Goal: Transaction & Acquisition: Obtain resource

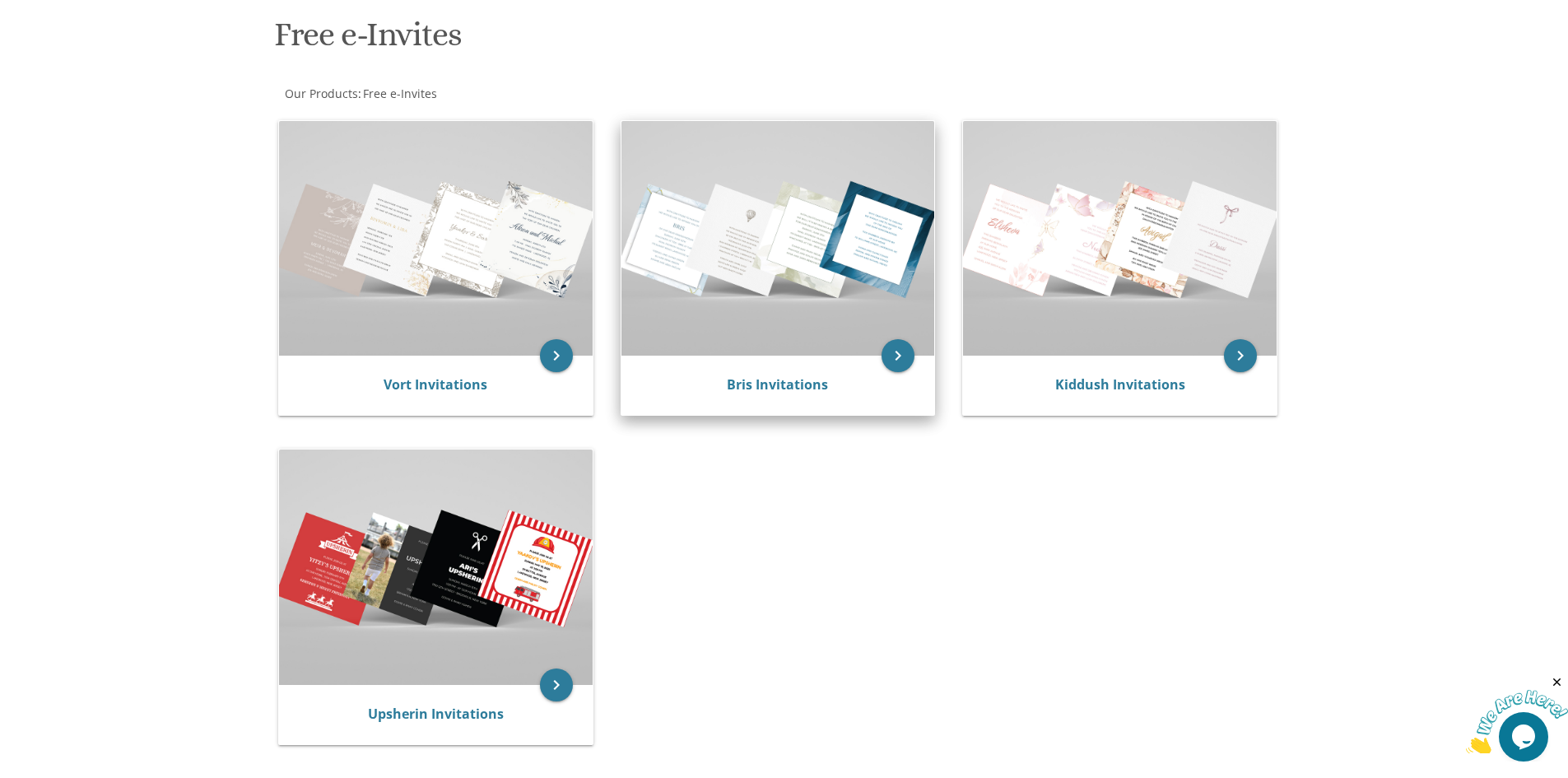
scroll to position [247, 0]
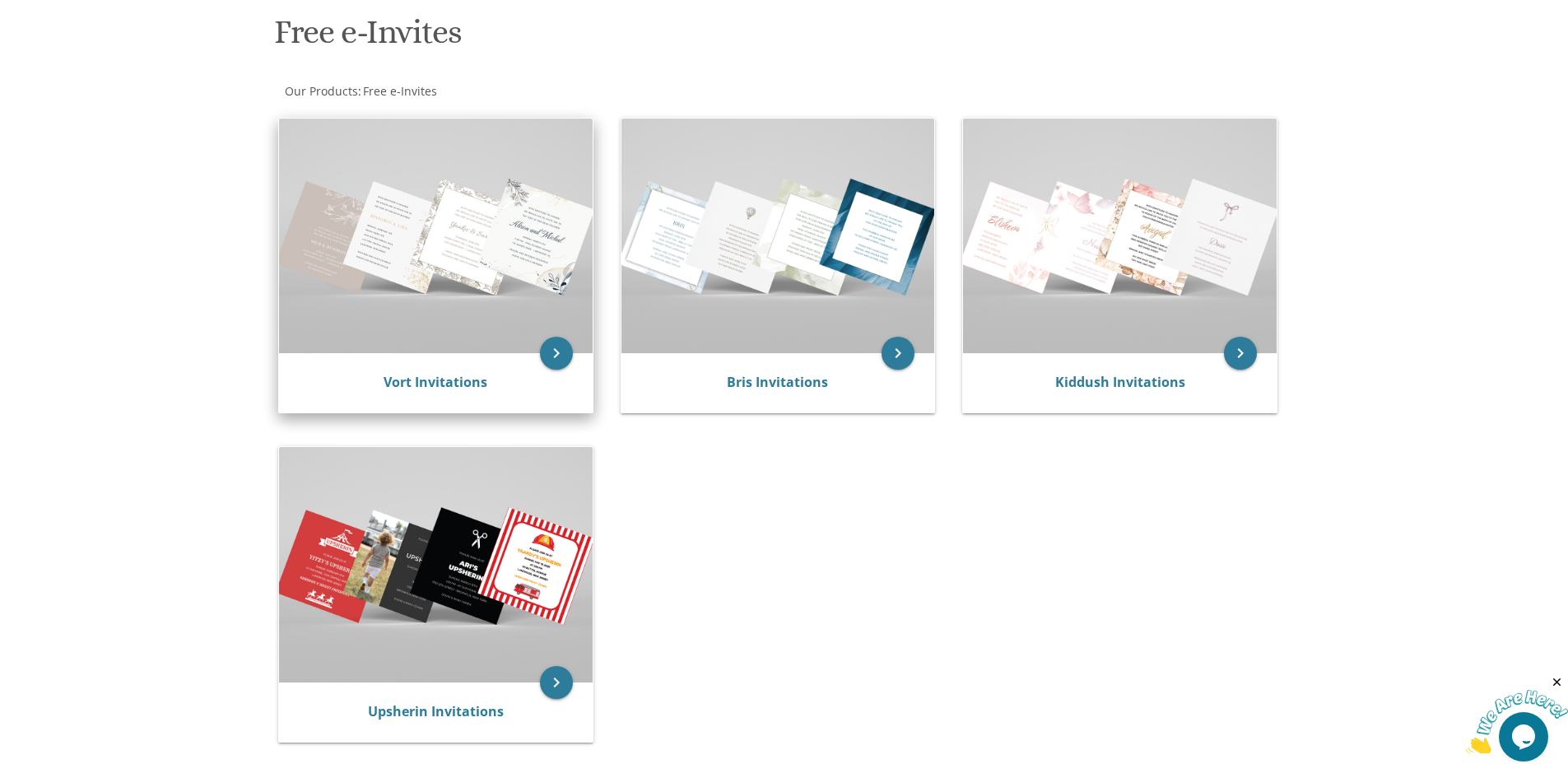
click at [413, 313] on img at bounding box center [436, 236] width 313 height 234
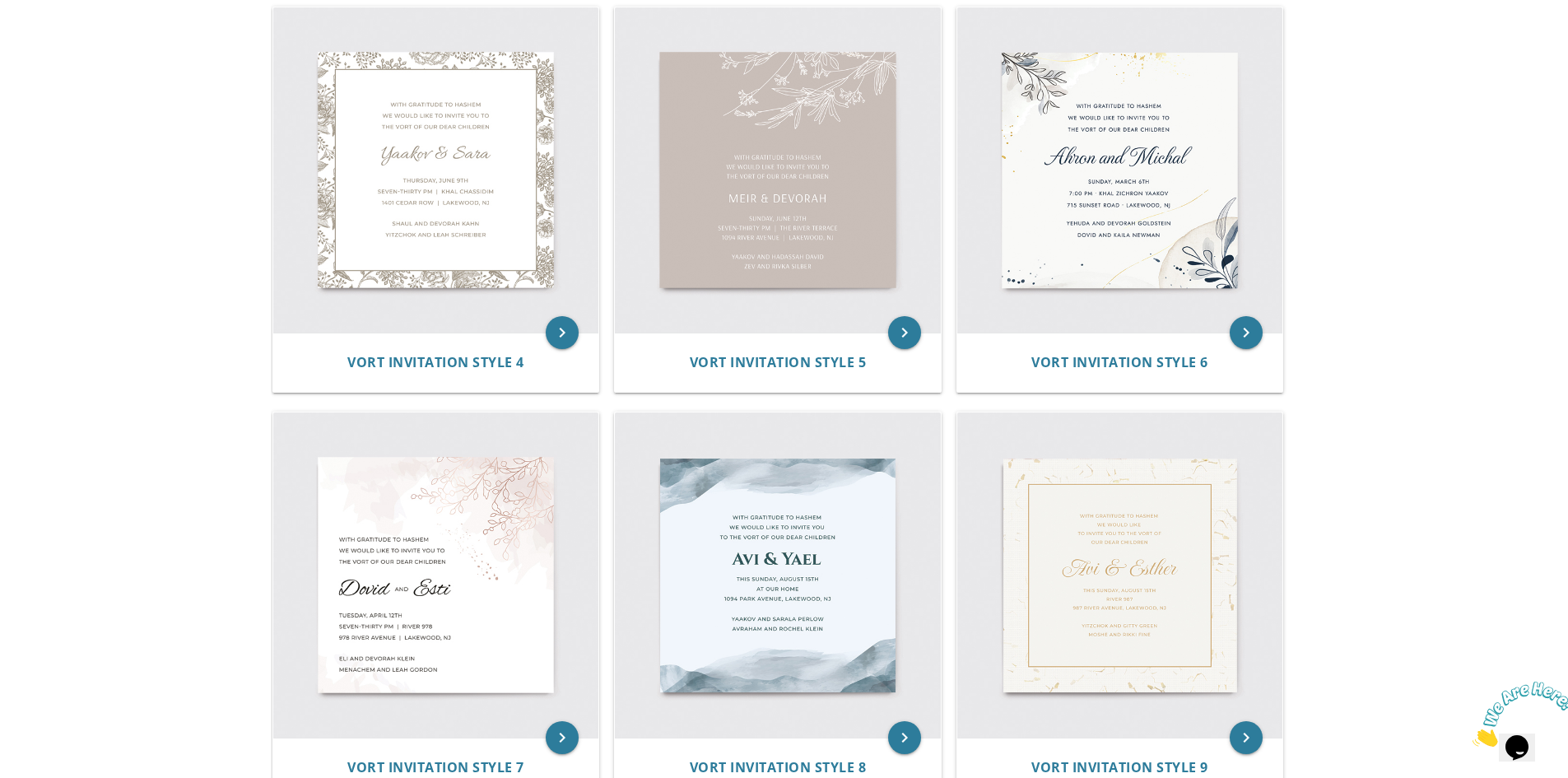
scroll to position [944, 0]
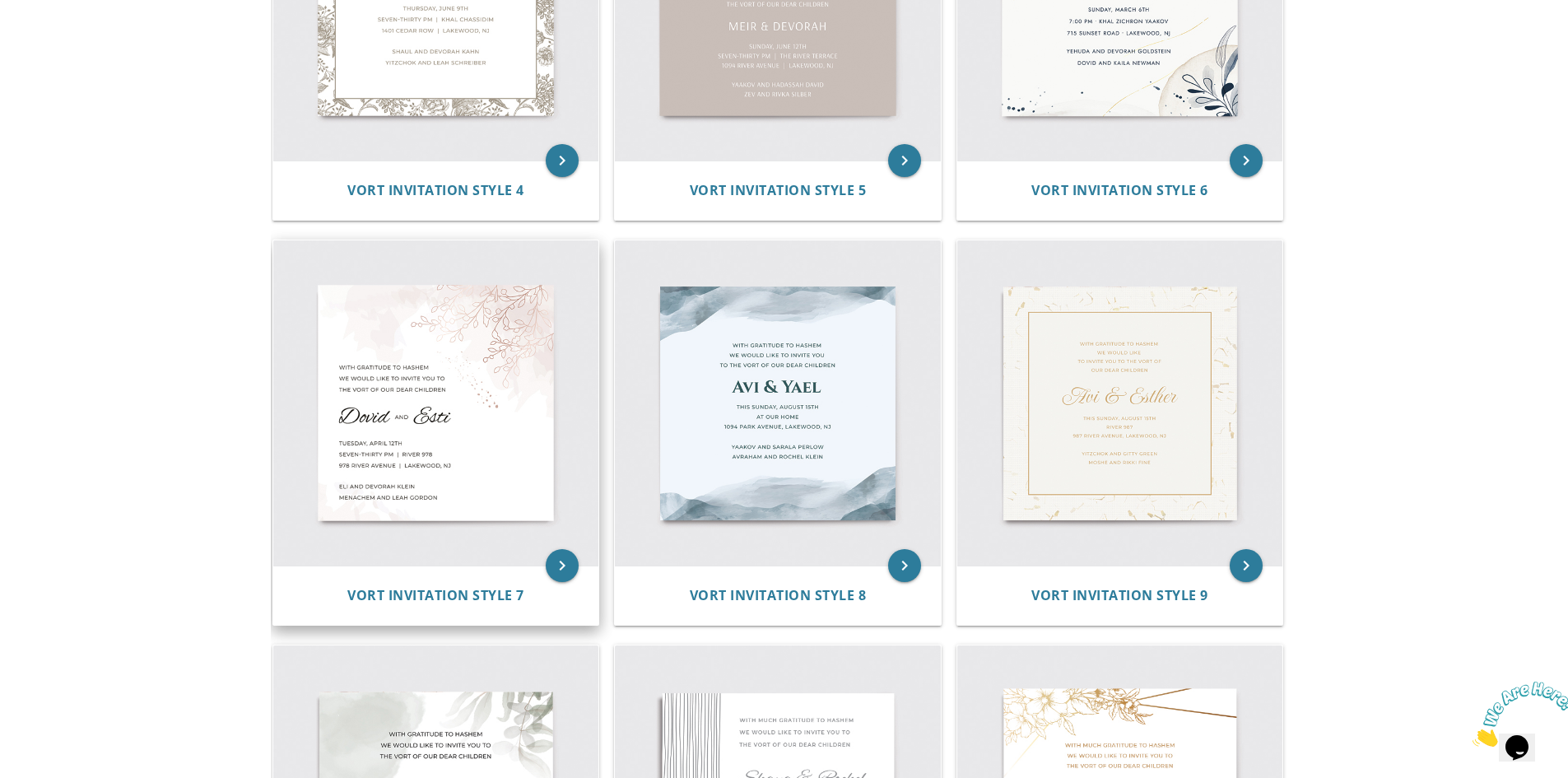
click at [488, 406] on img at bounding box center [436, 403] width 326 height 326
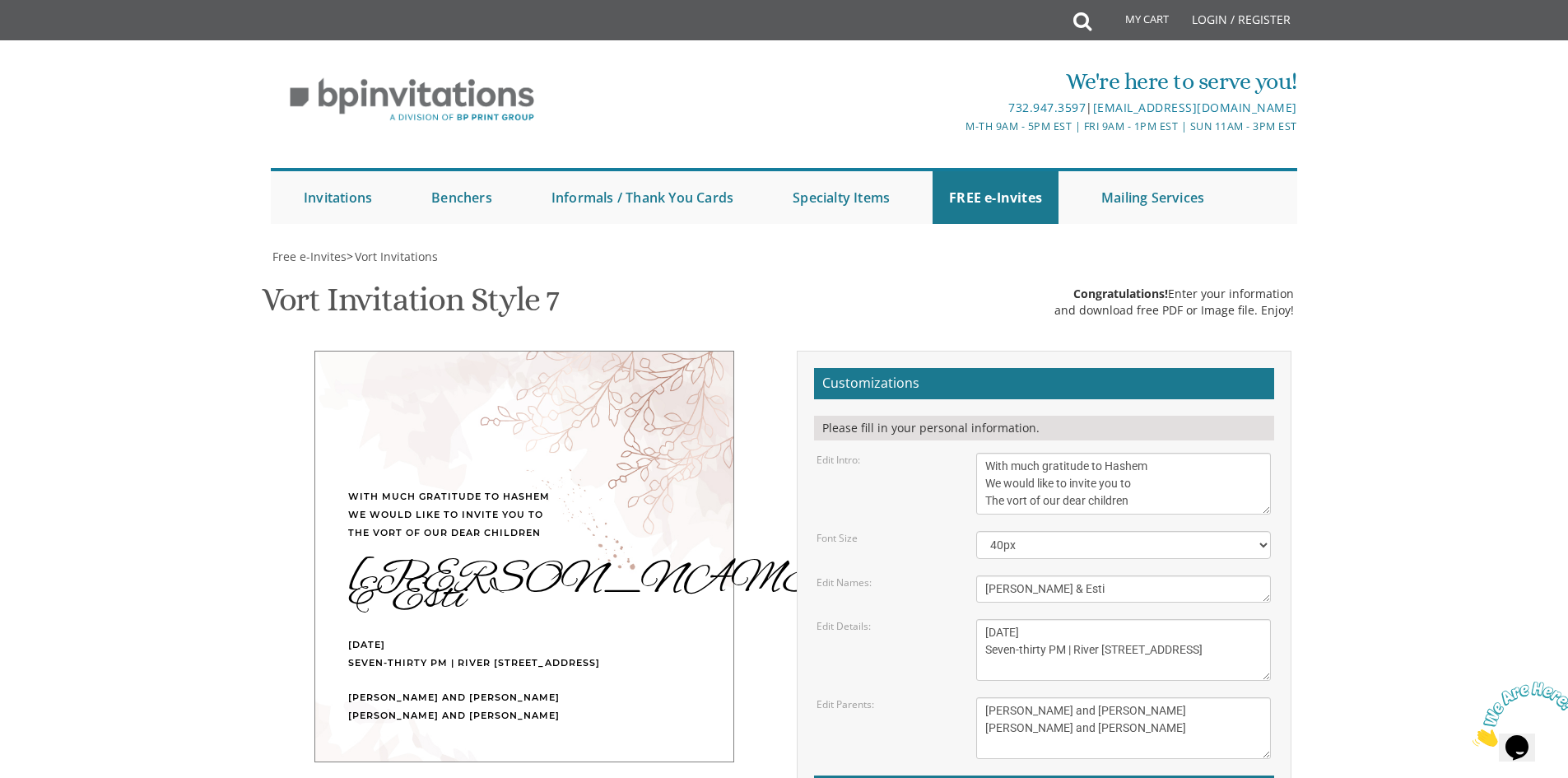
click at [1153, 471] on textarea "With much gratitude to Hashem We would like to invite you to The vort of our de…" at bounding box center [1124, 483] width 295 height 62
drag, startPoint x: 1136, startPoint y: 502, endPoint x: 982, endPoint y: 466, distance: 158.2
click at [982, 466] on textarea "With much gratitude to Hashem We would like to invite you to The vort of our de…" at bounding box center [1124, 483] width 295 height 62
type textarea "Its a pleasure to invite you to the Sheva Brachos of"
click at [1369, 473] on body "My Cart Total: View Cart Item(s) Submit My Cart Total: View Cart Item(s) Login …" at bounding box center [784, 685] width 1568 height 1370
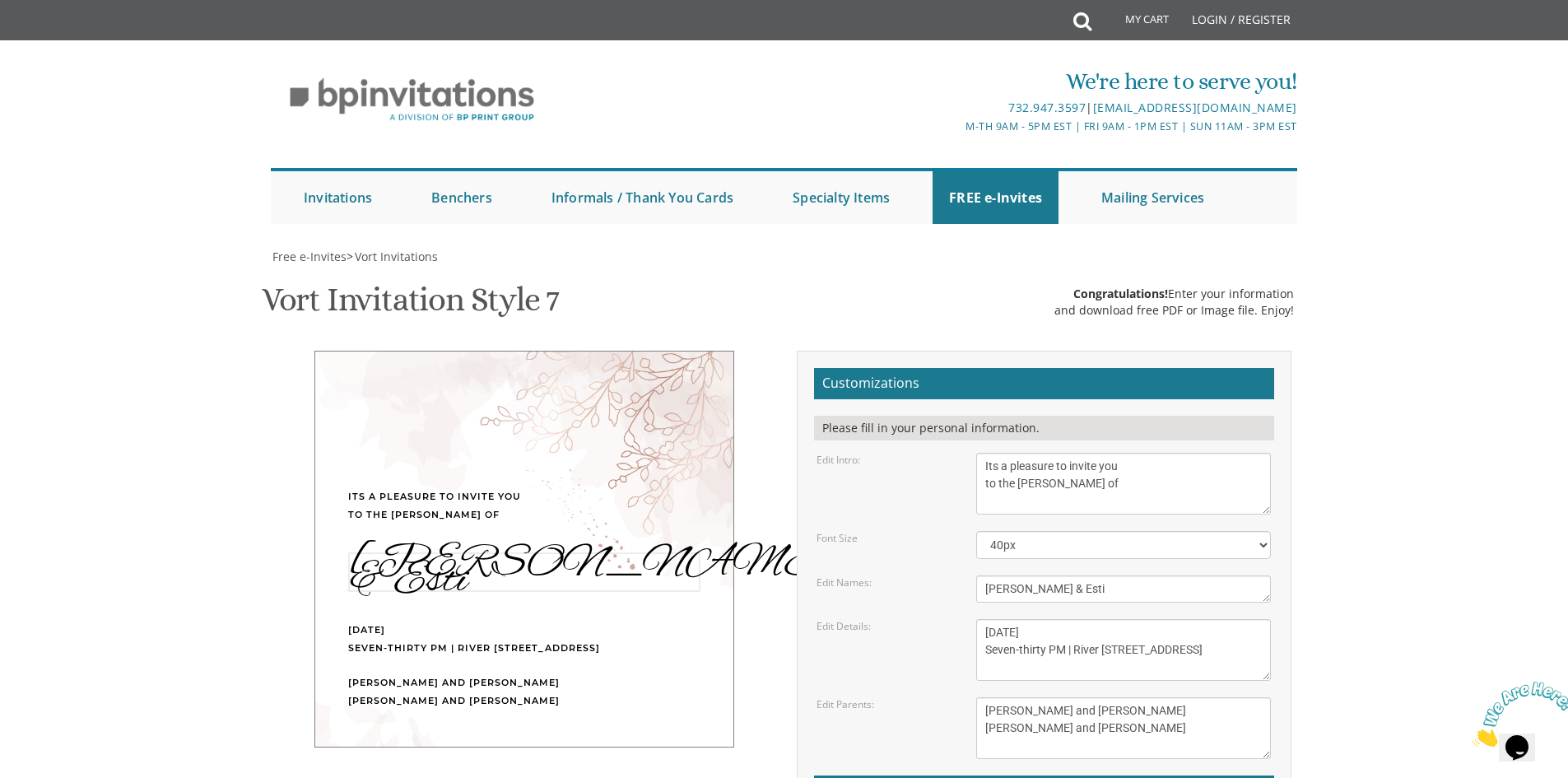
drag, startPoint x: 1017, startPoint y: 588, endPoint x: 978, endPoint y: 590, distance: 39.1
click at [978, 590] on textarea "Dovid & Esti" at bounding box center [1124, 589] width 295 height 27
click at [1103, 589] on textarea "Dovid & Esti" at bounding box center [1124, 589] width 295 height 27
click at [1338, 568] on body "My Cart Total: View Cart Item(s) Submit My Cart Total: View Cart Item(s) Login …" at bounding box center [784, 685] width 1568 height 1370
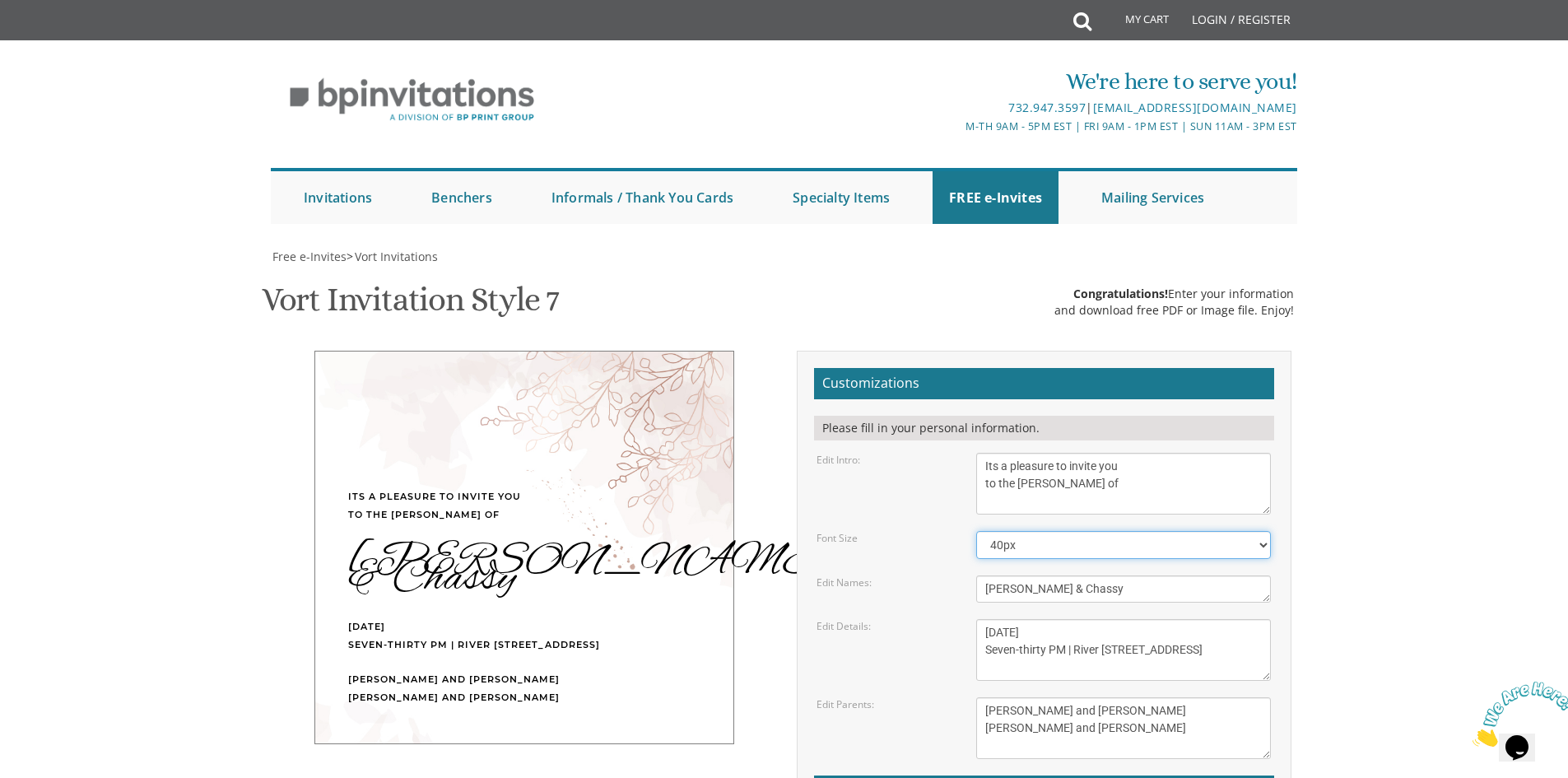
click at [1065, 552] on select "40px 50px 60px" at bounding box center [1124, 544] width 295 height 28
click at [977, 531] on select "40px 50px 60px" at bounding box center [1124, 544] width 295 height 28
click at [1131, 585] on textarea "Dovid & Esti" at bounding box center [1124, 589] width 295 height 27
click at [525, 595] on div "Its a pleasure to invite you to the Sheva Brachos of Chaim Moshe & Chassy Tuesd…" at bounding box center [524, 548] width 420 height 394
click at [508, 573] on div "Chaim Moshe & Chassy" at bounding box center [524, 569] width 353 height 36
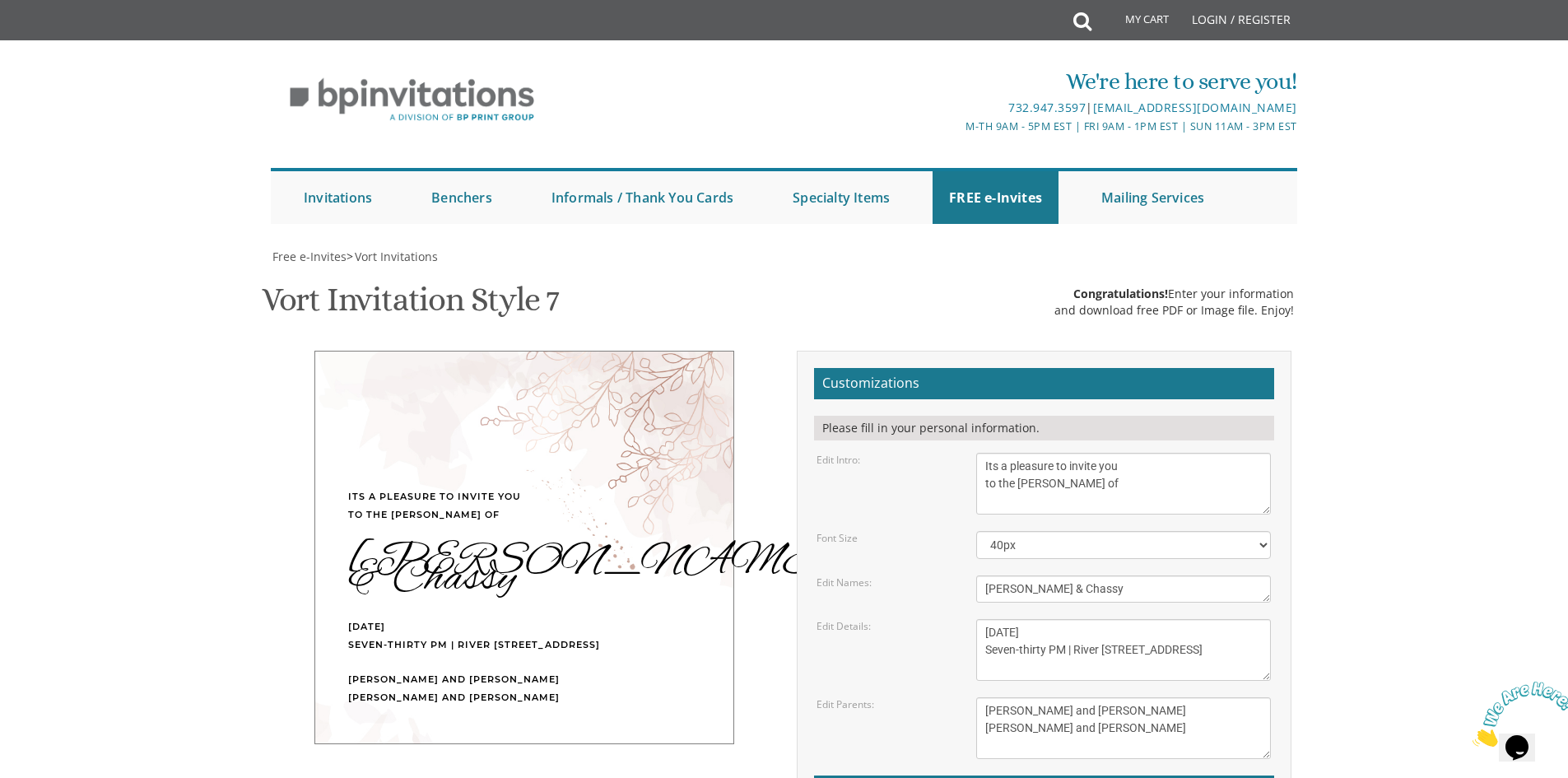
click at [407, 574] on div "Chaim Moshe & Chassy" at bounding box center [524, 569] width 353 height 36
click at [1125, 584] on textarea "Dovid & Esti" at bounding box center [1124, 589] width 295 height 27
click at [699, 573] on div "Chaim Moshe & Chassy" at bounding box center [524, 571] width 353 height 39
click at [1034, 575] on textarea "Dovid & Esti" at bounding box center [1124, 589] width 295 height 27
click at [1073, 590] on textarea "Dovid & Esti" at bounding box center [1124, 589] width 295 height 27
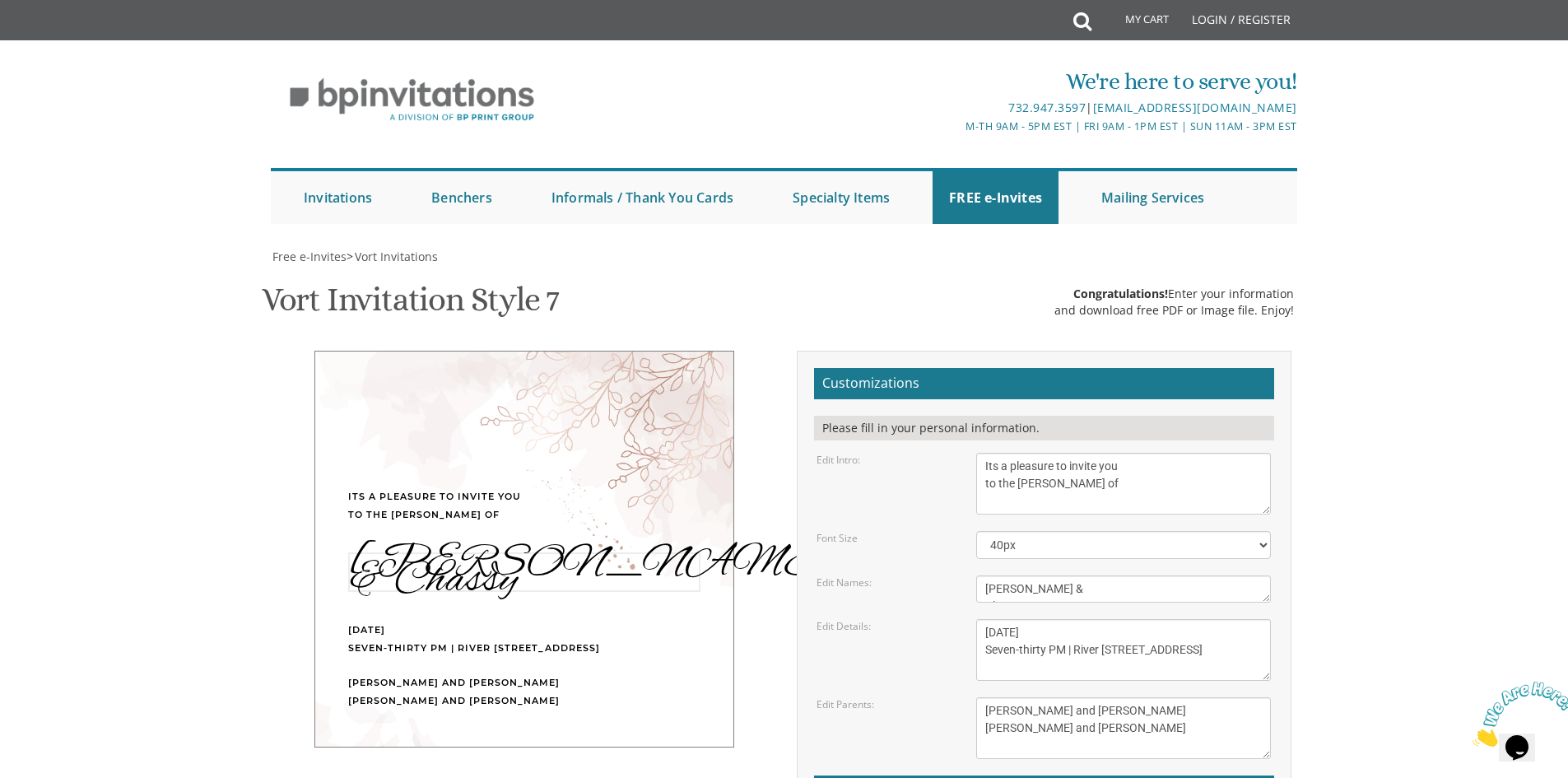
scroll to position [13, 0]
click at [1444, 550] on body "My Cart Total: View Cart Item(s) Submit My Cart Total: View Cart Item(s) Login …" at bounding box center [784, 685] width 1568 height 1370
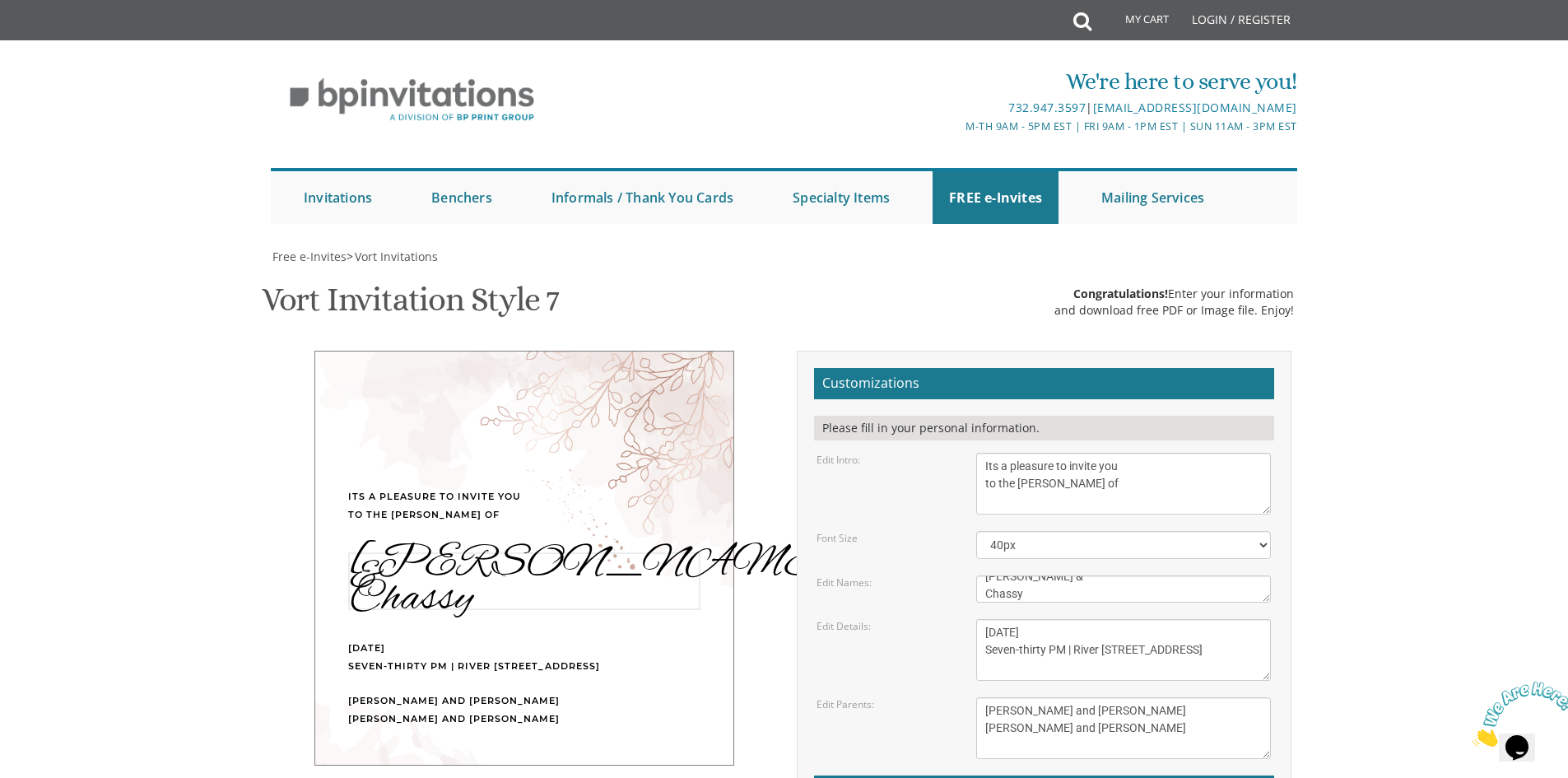
click at [1096, 580] on textarea "Dovid & Esti" at bounding box center [1124, 589] width 295 height 27
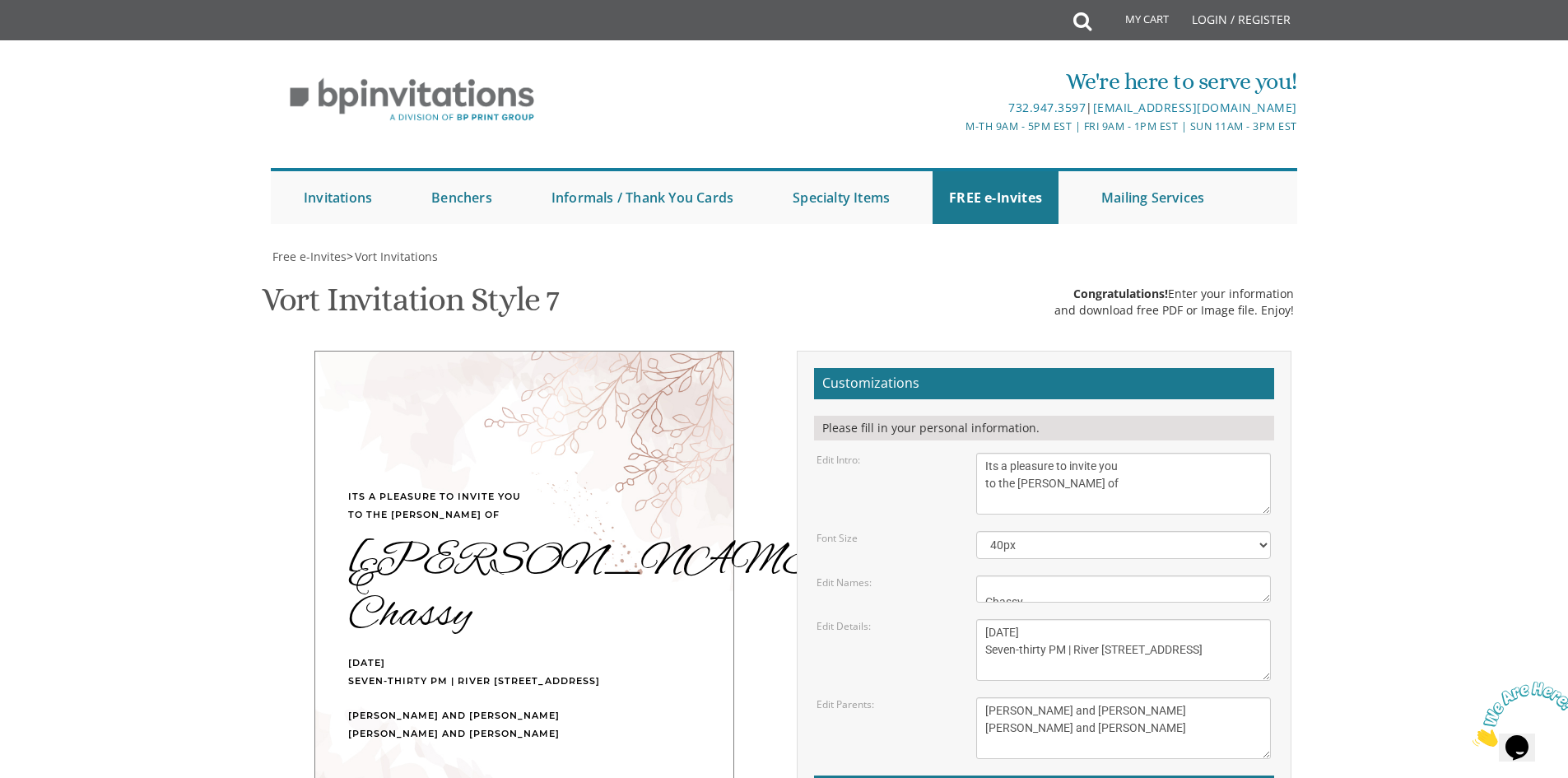
click at [1385, 550] on body "My Cart Total: View Cart Item(s) Submit My Cart Total: View Cart Item(s) Login …" at bounding box center [784, 685] width 1568 height 1370
click at [1060, 588] on textarea "Dovid & Esti" at bounding box center [1124, 589] width 295 height 27
click at [1368, 590] on body "My Cart Total: View Cart Item(s) Submit My Cart Total: View Cart Item(s) Login …" at bounding box center [784, 685] width 1568 height 1370
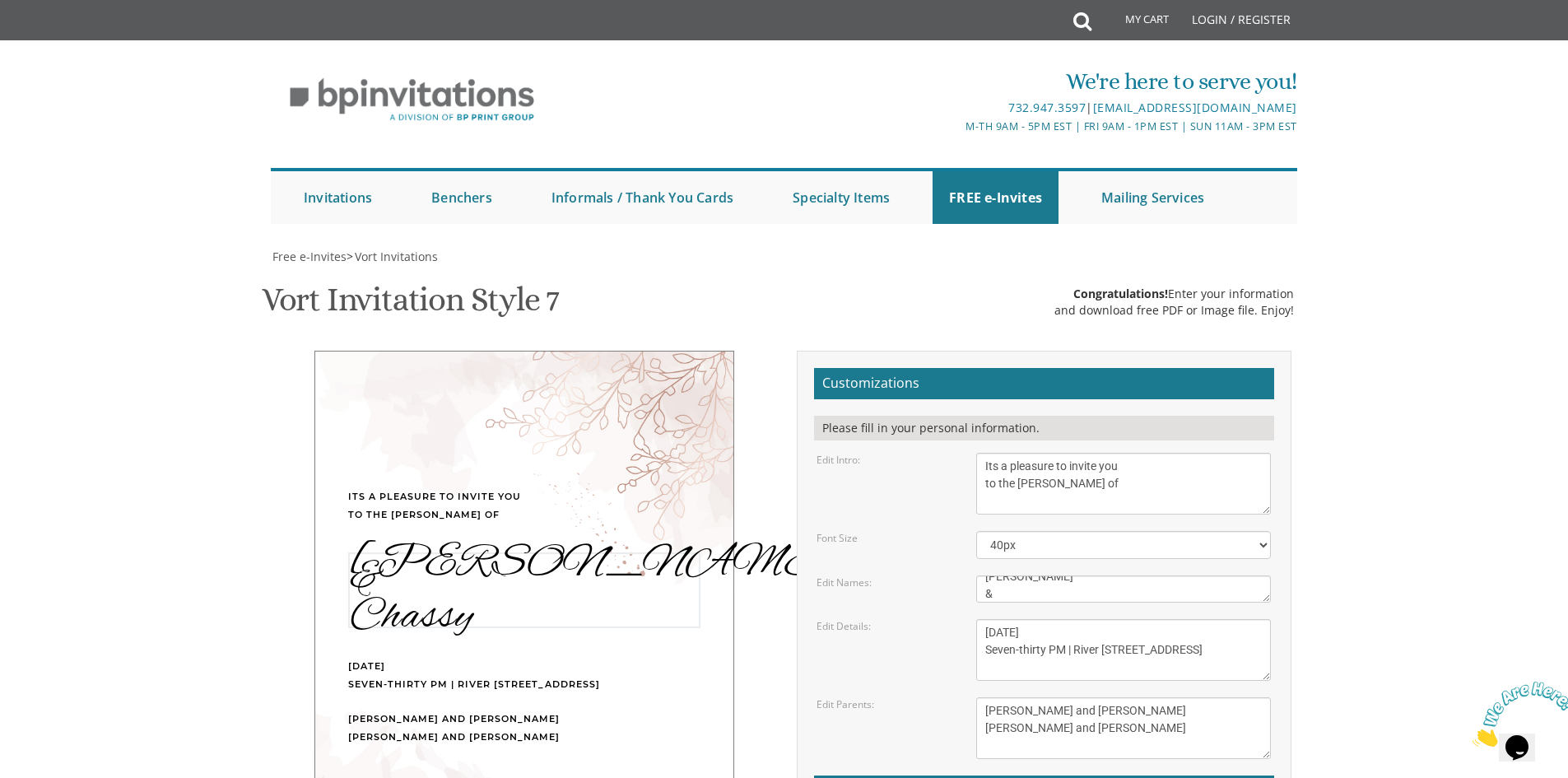
click at [1088, 586] on textarea "Dovid & Esti" at bounding box center [1124, 589] width 295 height 27
click at [1065, 585] on textarea "Dovid & Esti" at bounding box center [1124, 589] width 295 height 27
click at [1392, 508] on body "My Cart Total: View Cart Item(s) Submit My Cart Total: View Cart Item(s) Login …" at bounding box center [784, 685] width 1568 height 1370
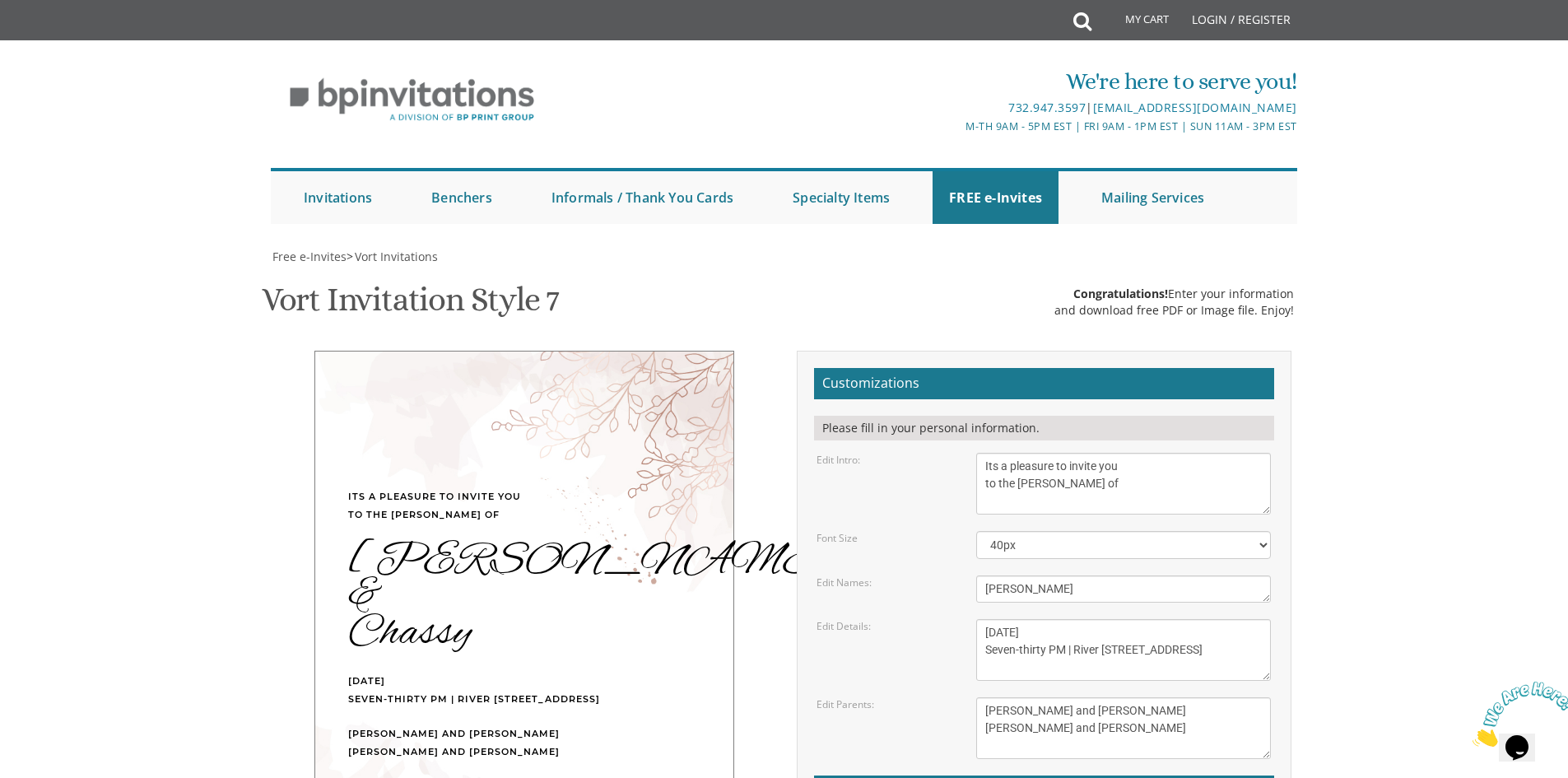
scroll to position [70, 0]
click at [988, 575] on textarea "Dovid & Esti" at bounding box center [1124, 589] width 295 height 27
click at [1381, 405] on body "My Cart Total: View Cart Item(s) Submit My Cart Total: View Cart Item(s) Login …" at bounding box center [784, 685] width 1568 height 1370
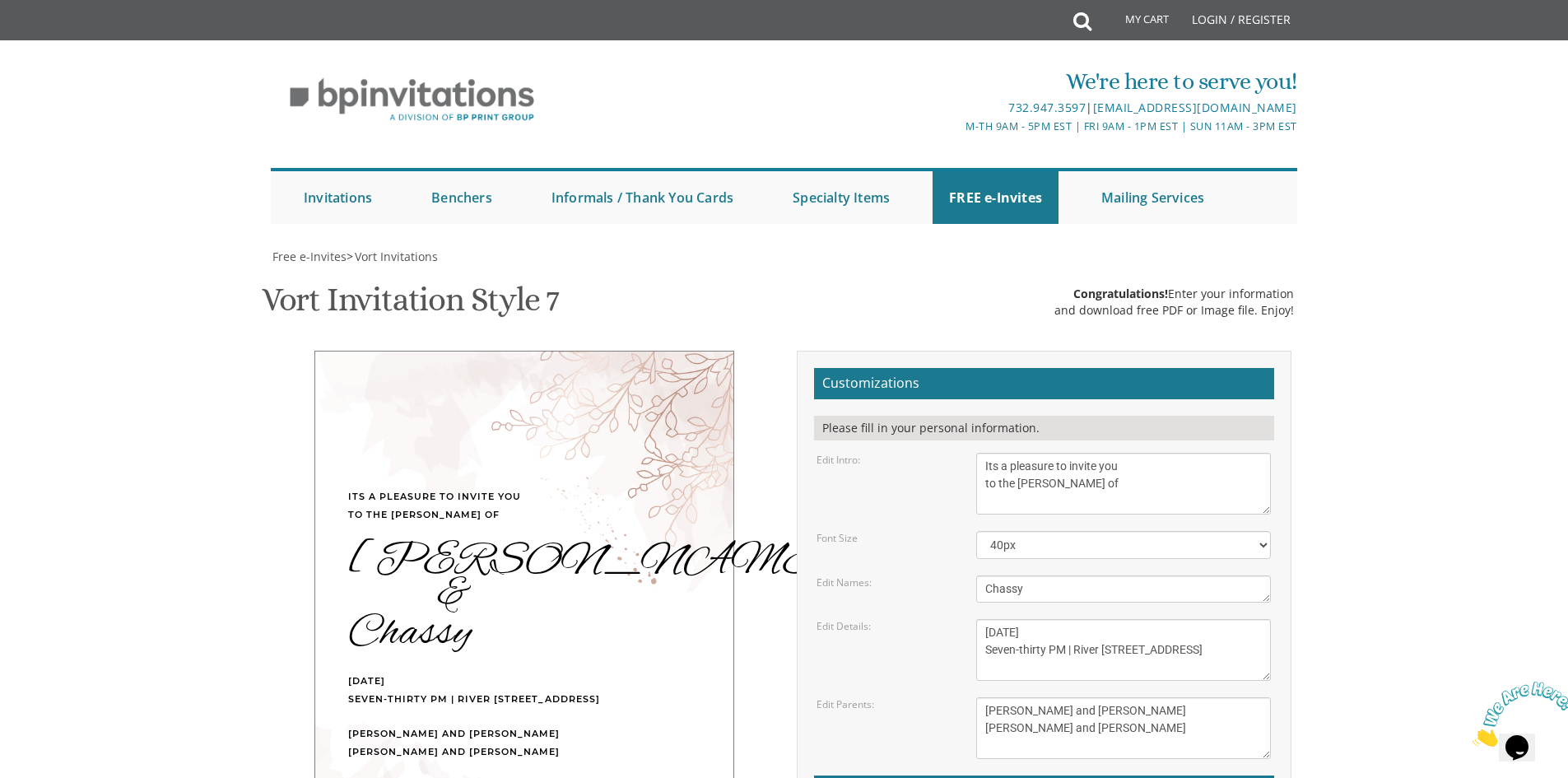
click at [987, 575] on textarea "Dovid & Esti" at bounding box center [1124, 589] width 295 height 27
click at [1354, 399] on body "My Cart Total: View Cart Item(s) Submit My Cart Total: View Cart Item(s) Login …" at bounding box center [784, 685] width 1568 height 1370
click at [1010, 575] on textarea "Dovid & Esti" at bounding box center [1124, 589] width 295 height 27
type textarea "Chaim Moshe & Chassy"
click at [1362, 417] on body "My Cart Total: View Cart Item(s) Submit My Cart Total: View Cart Item(s) Login …" at bounding box center [784, 685] width 1568 height 1370
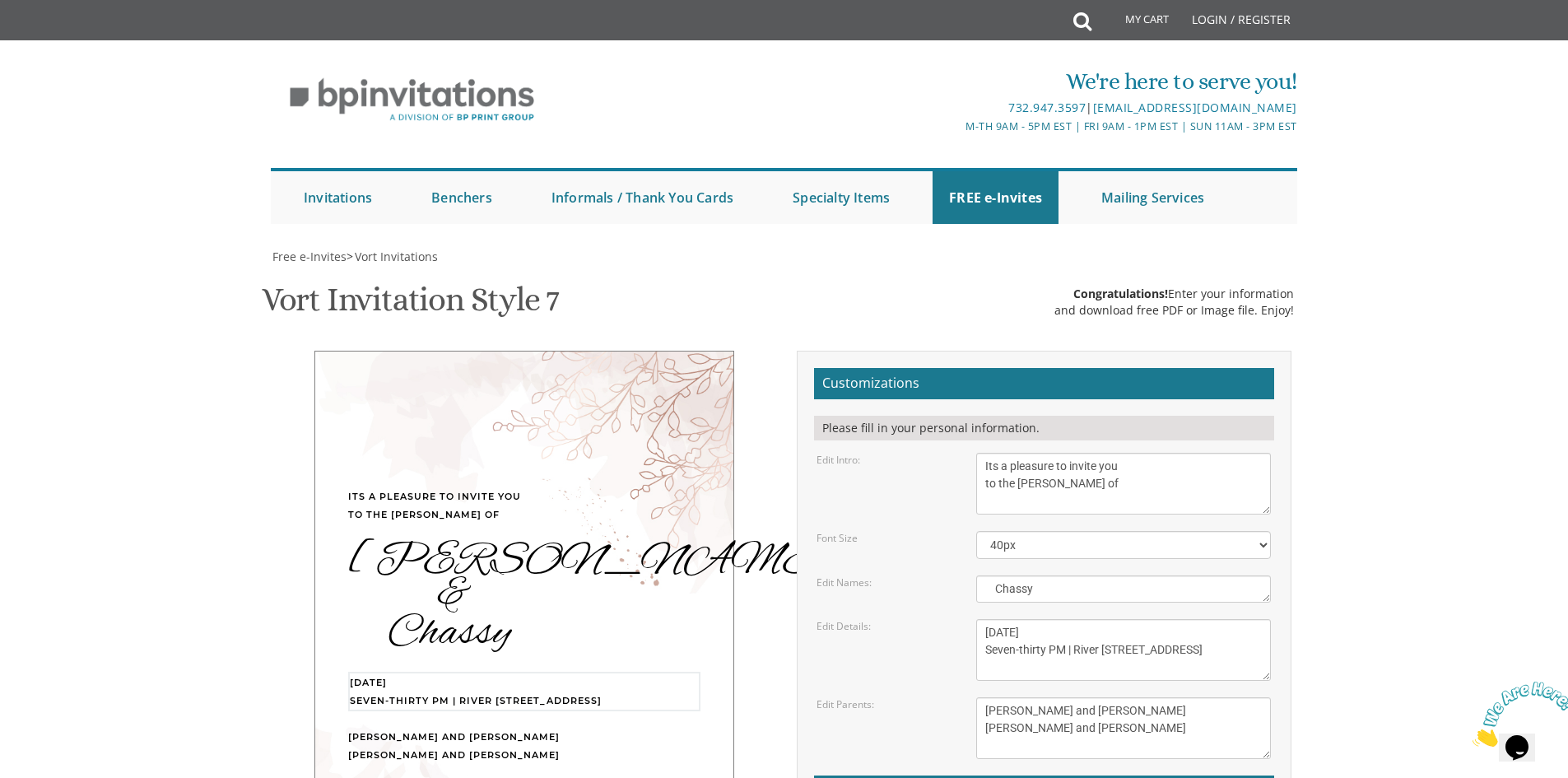
click at [1169, 619] on textarea "Tuesday, April 12th Seven-thirty PM | River 978 978 River Avenue | Lakewood, NJ" at bounding box center [1124, 650] width 295 height 62
drag, startPoint x: 1029, startPoint y: 465, endPoint x: 981, endPoint y: 465, distance: 48.0
click at [981, 619] on textarea "Tuesday, April 12th Seven-thirty PM | River 978 978 River Avenue | Lakewood, NJ" at bounding box center [1124, 650] width 295 height 62
click at [1296, 449] on div "Customizations Please fill in your personal information. Edit Intro: With much …" at bounding box center [1044, 642] width 519 height 583
click at [1124, 619] on textarea "Tuesday, April 12th Seven-thirty PM | River 978 978 River Avenue | Lakewood, NJ" at bounding box center [1124, 650] width 295 height 62
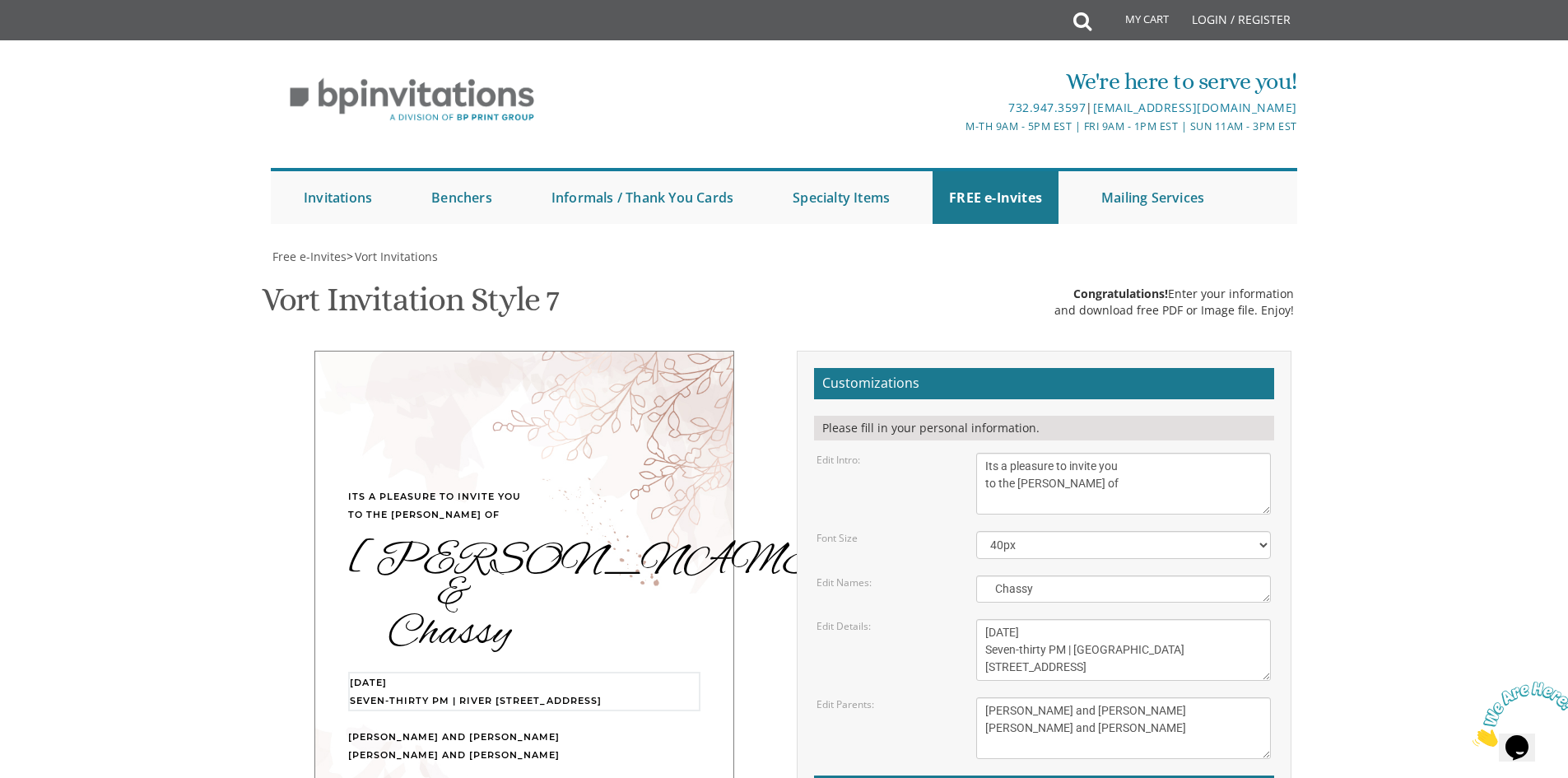
click at [1091, 619] on textarea "Tuesday, April 12th Seven-thirty PM | River 978 978 River Avenue | Lakewood, NJ" at bounding box center [1124, 650] width 295 height 62
drag, startPoint x: 1131, startPoint y: 502, endPoint x: 1082, endPoint y: 505, distance: 49.1
click at [1082, 619] on textarea "Tuesday, April 12th Seven-thirty PM | River 978 978 River Avenue | Lakewood, NJ" at bounding box center [1124, 650] width 295 height 62
drag, startPoint x: 1072, startPoint y: 502, endPoint x: 983, endPoint y: 501, distance: 89.0
click at [983, 619] on textarea "Tuesday, April 12th Seven-thirty PM | River 978 978 River Avenue | Lakewood, NJ" at bounding box center [1124, 650] width 295 height 62
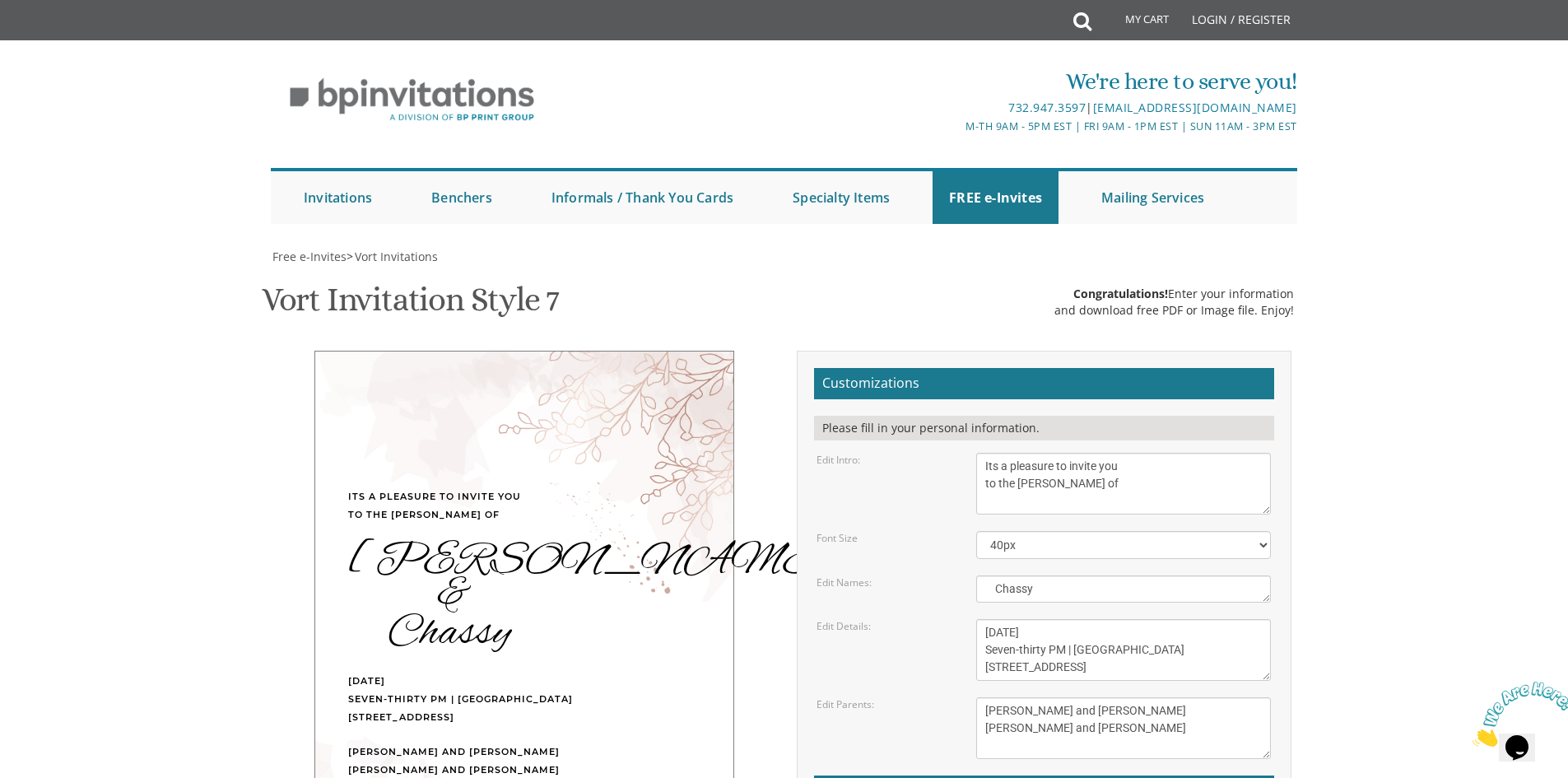
click at [1379, 413] on body "My Cart Total: View Cart Item(s) Submit My Cart Total: View Cart Item(s) Login …" at bounding box center [784, 685] width 1568 height 1370
click at [1108, 697] on textarea "Gershon and Leah cohen Tzvi and Chaya Friedman" at bounding box center [1124, 728] width 295 height 62
click at [993, 697] on textarea "Gershon and Leah cohen Tzvi and Chaya Friedman" at bounding box center [1124, 728] width 295 height 62
click at [1180, 619] on textarea "Tuesday, April 12th Seven-thirty PM | River 978 978 River Avenue | Lakewood, NJ" at bounding box center [1124, 650] width 295 height 62
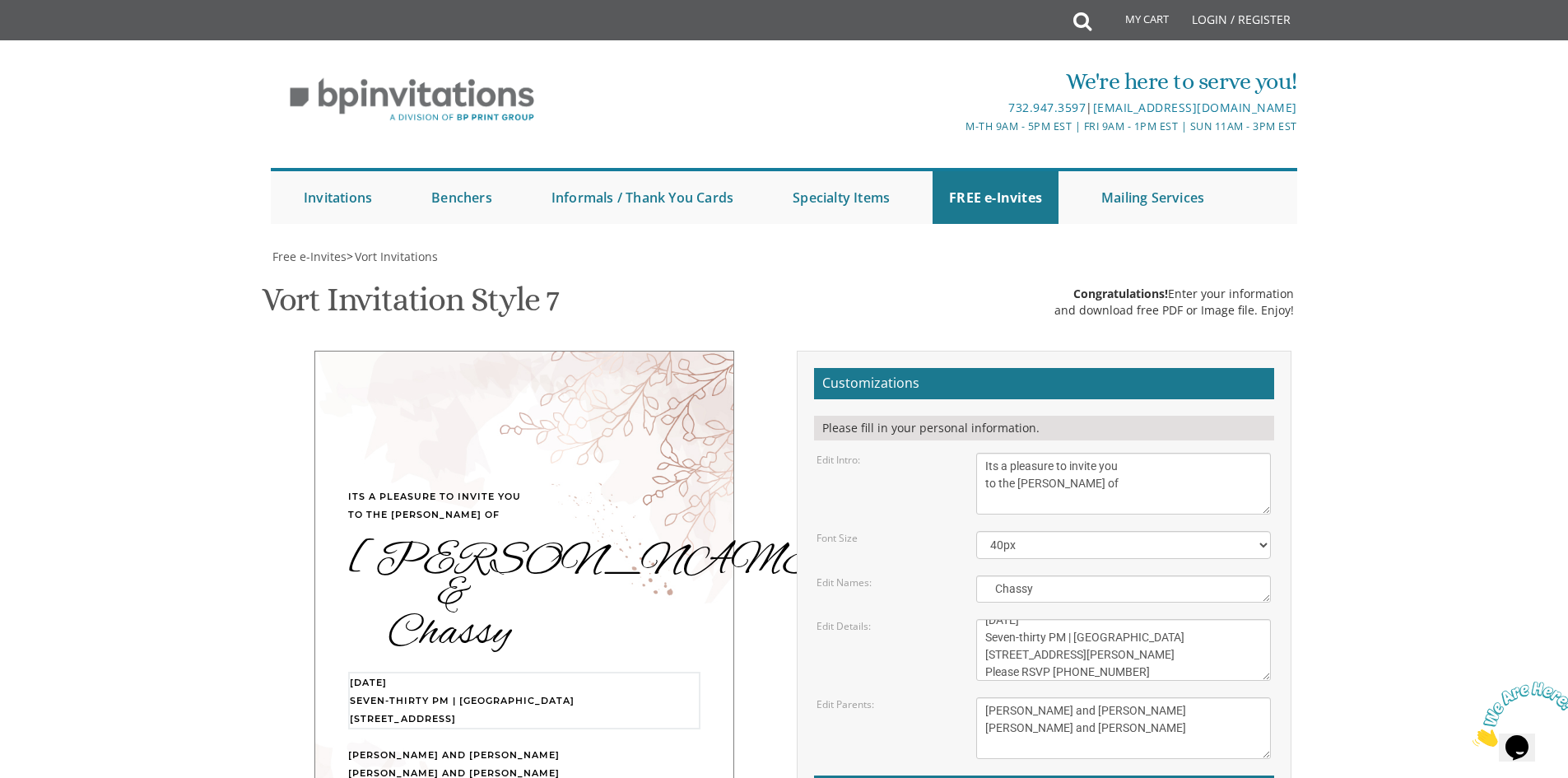
type textarea "Monday, October 20th Seven-thirty PM | Kalamata Cafe 21 S Hope Chapel Rd | Jack…"
click at [1153, 697] on textarea "Gershon and Leah cohen Tzvi and Chaya Friedman" at bounding box center [1124, 728] width 295 height 62
drag, startPoint x: 1132, startPoint y: 573, endPoint x: 973, endPoint y: 553, distance: 160.3
click at [973, 697] on div "Gershon and Leah cohen Tzvi and Chaya Friedman" at bounding box center [1123, 728] width 319 height 62
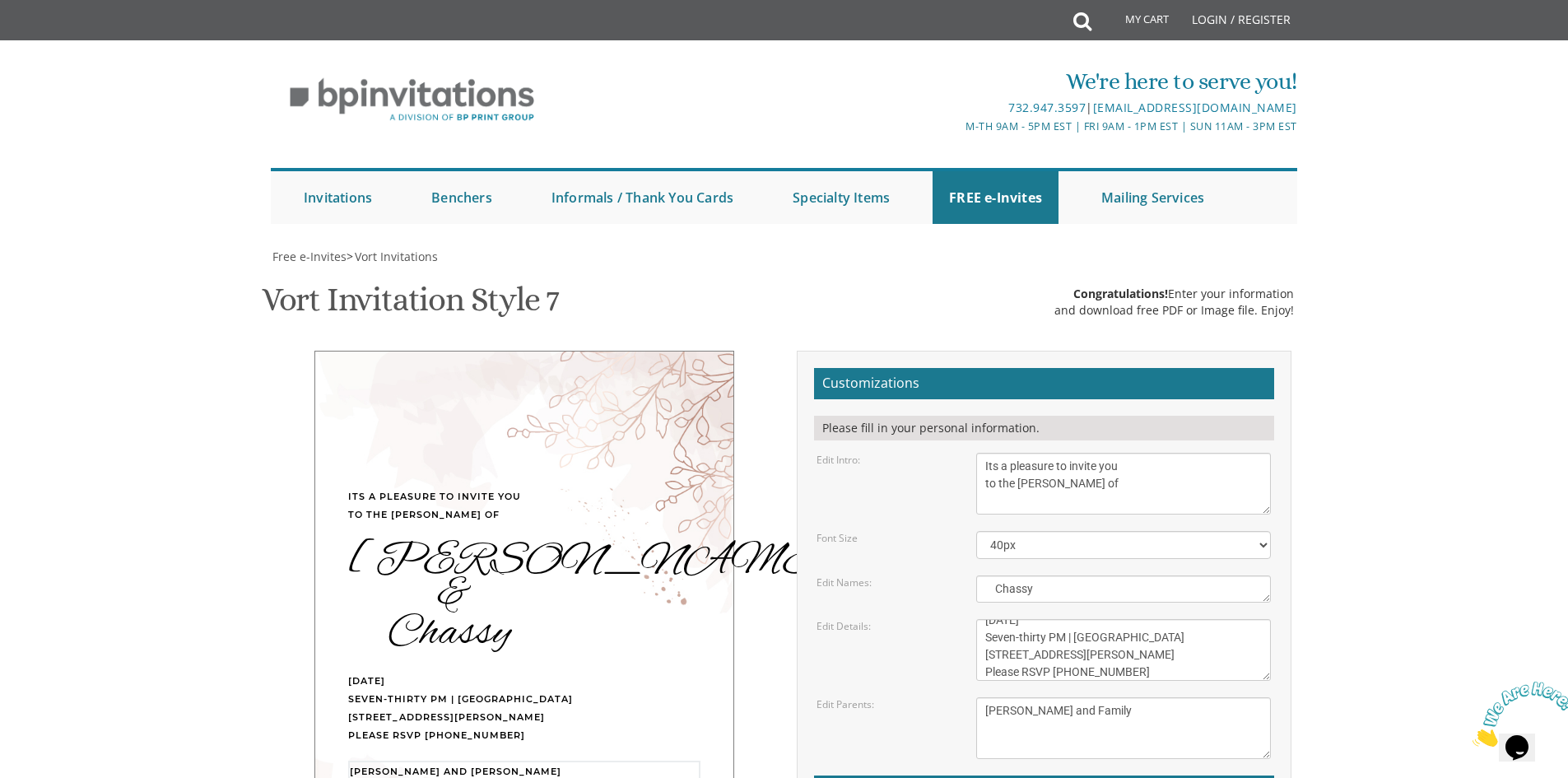
type textarea "Surki Lieberman and Family"
click at [1336, 436] on body "My Cart Total: View Cart Item(s) Submit My Cart Total: View Cart Item(s) Login …" at bounding box center [784, 685] width 1568 height 1370
click at [994, 452] on textarea "With much gratitude to Hashem We would like to invite you to The vort of our de…" at bounding box center [1124, 483] width 295 height 62
type textarea "It is a pleasure to invite you to the Sheva Brachos of"
click at [1389, 245] on body "My Cart Total: View Cart Item(s) Submit My Cart Total: View Cart Item(s) Login …" at bounding box center [784, 685] width 1568 height 1370
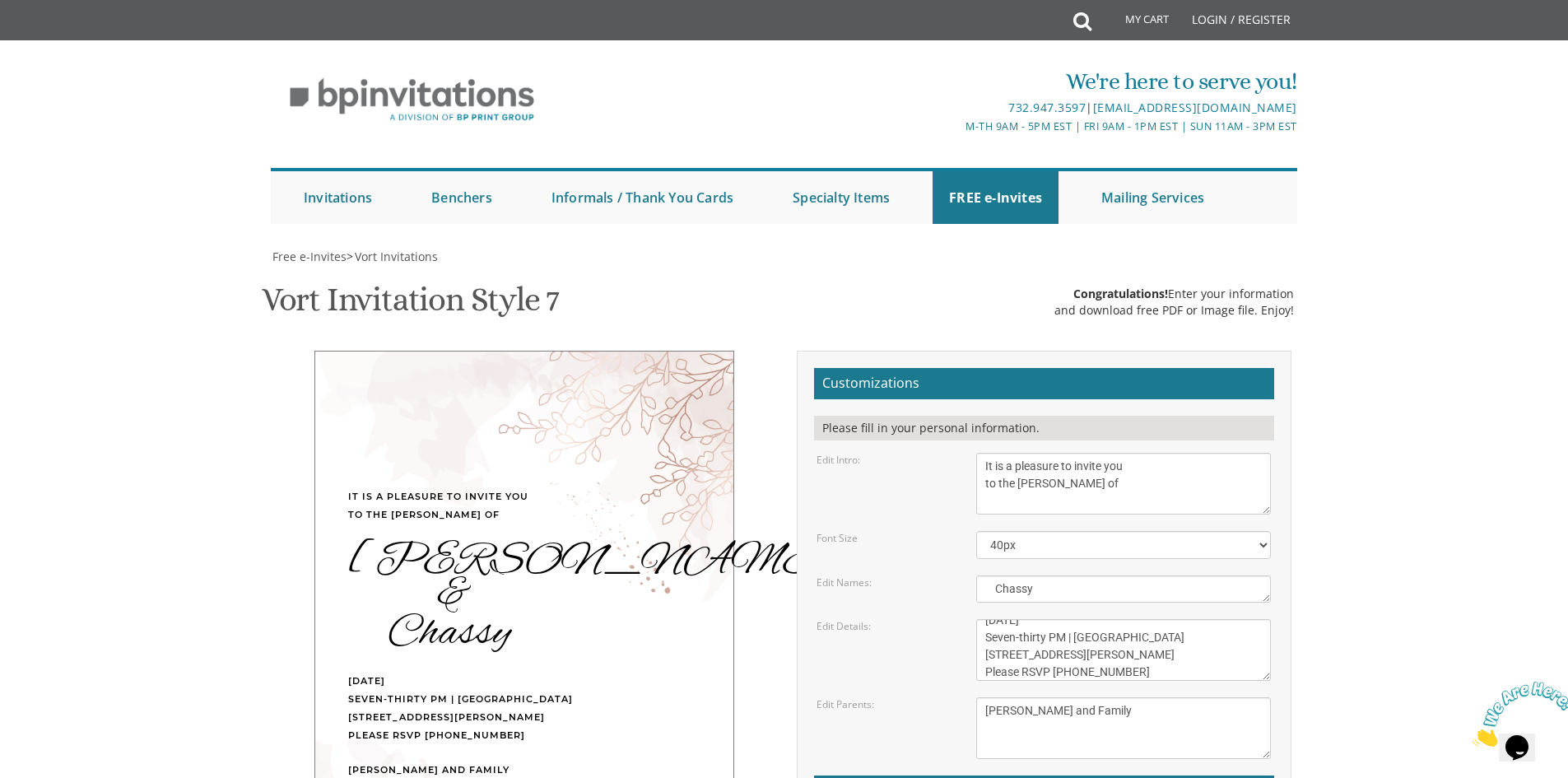
type input "faigarocheln@gmail.com"
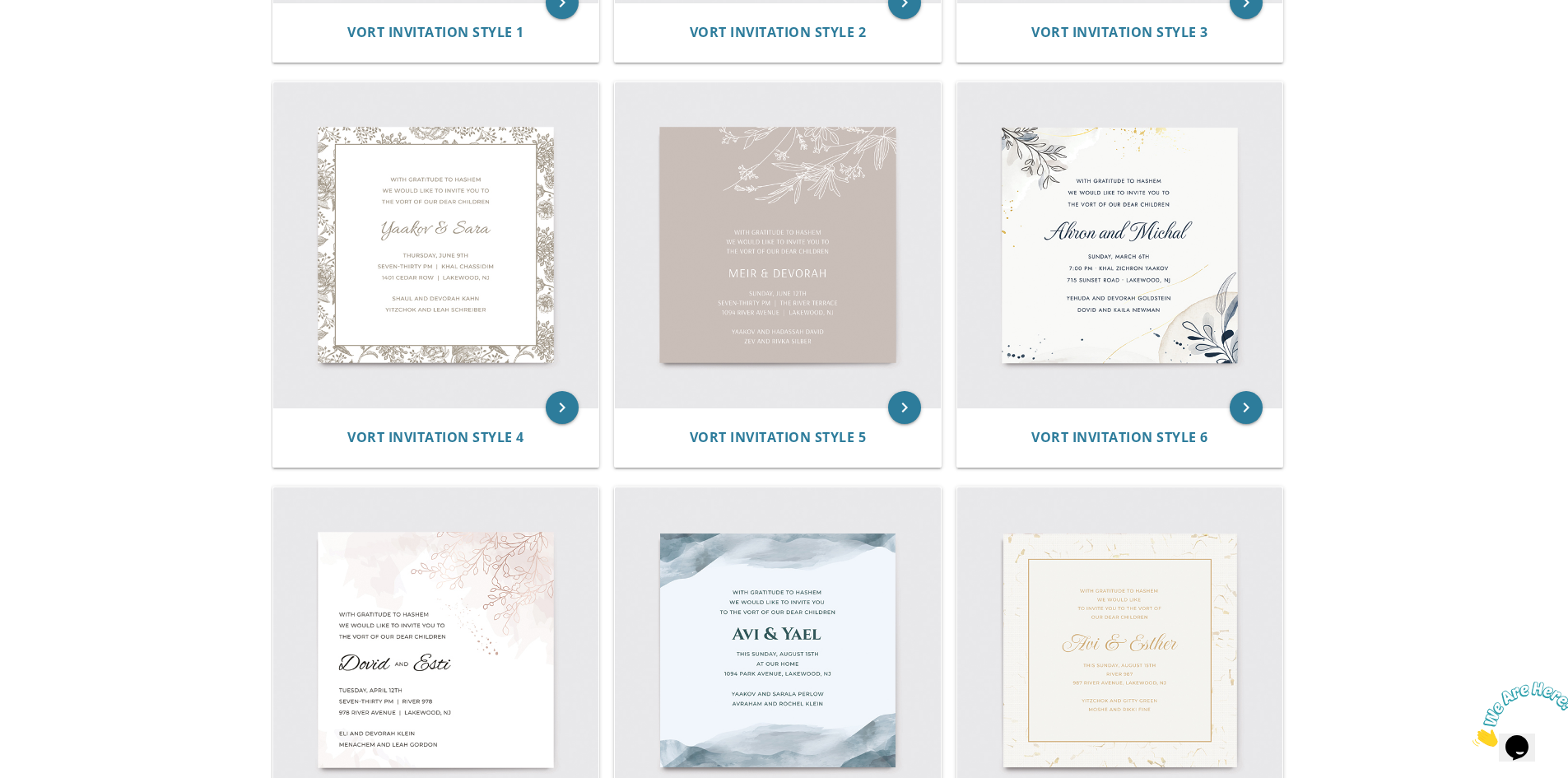
scroll to position [615, 0]
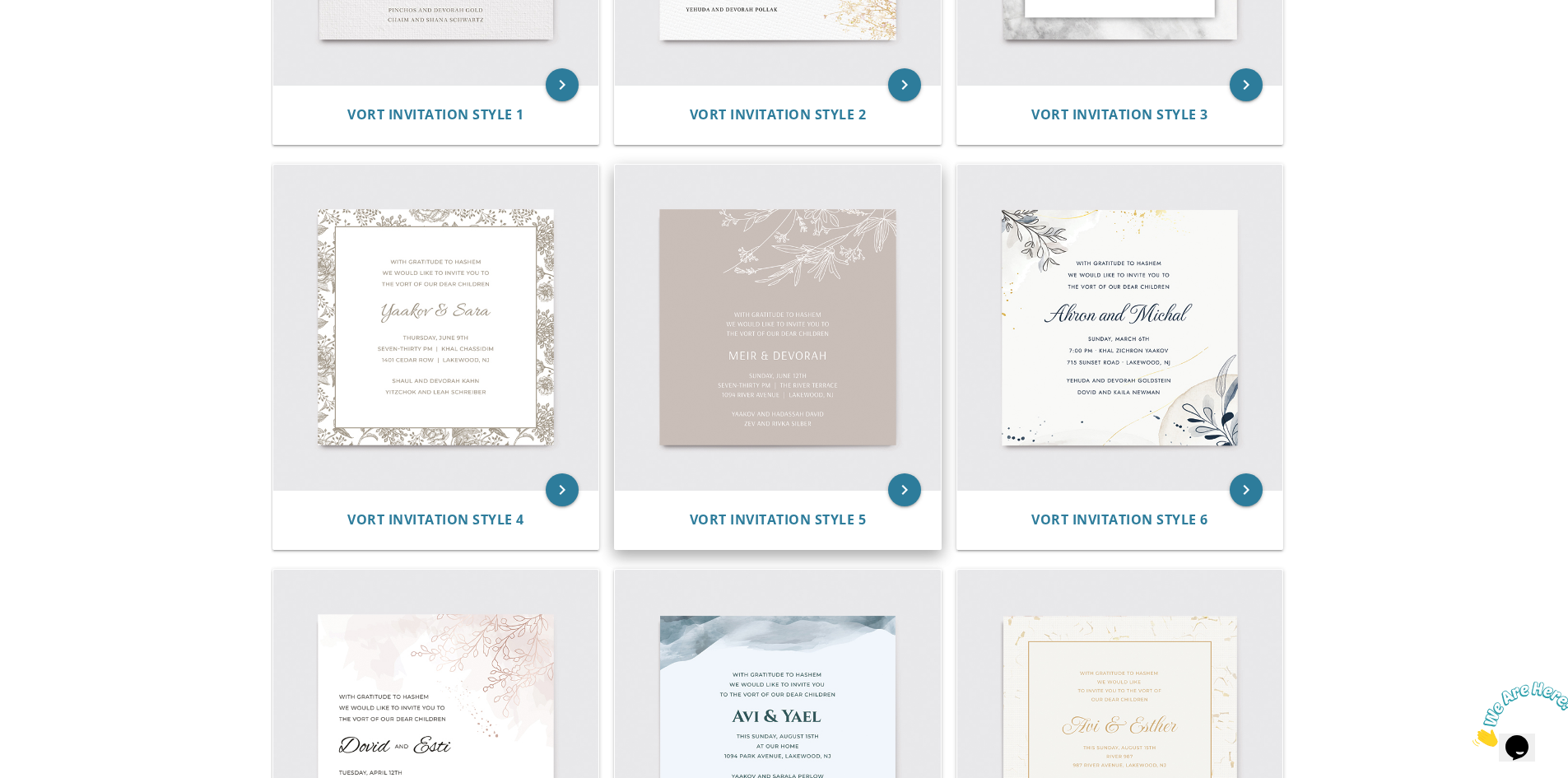
click at [864, 327] on img at bounding box center [777, 327] width 326 height 326
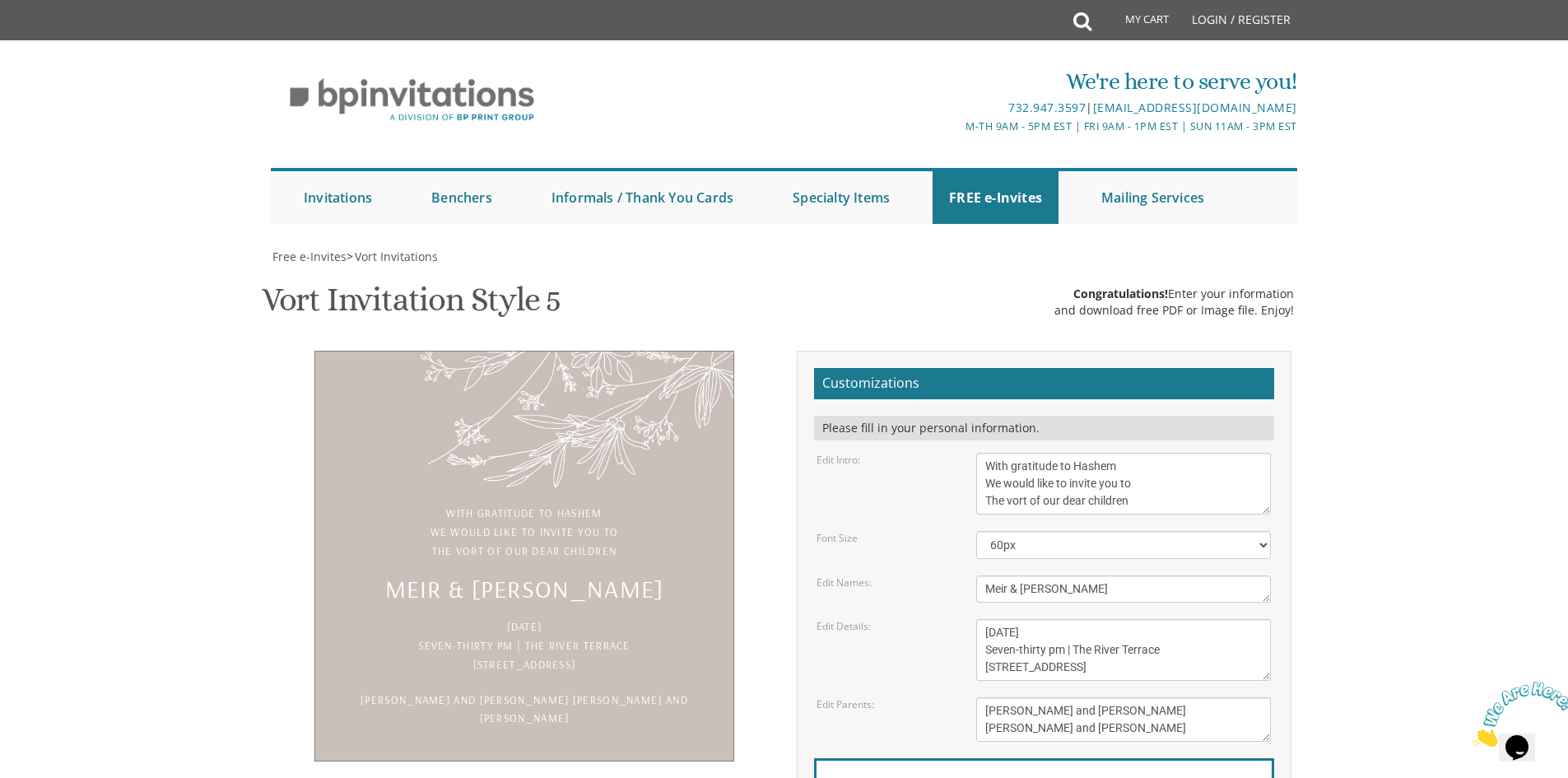
click at [1144, 495] on textarea "With gratitude to Hashem We would like to invite you to The vort of our dear ch…" at bounding box center [1124, 483] width 295 height 62
drag, startPoint x: 1140, startPoint y: 500, endPoint x: 971, endPoint y: 471, distance: 171.5
click at [971, 471] on div "With gratitude to Hashem We would like to invite you to The vort of our dear ch…" at bounding box center [1123, 483] width 319 height 62
type textarea "It is a pleasure to invite you to the Sheva Brachos of"
click at [1378, 450] on body "My Cart Total: View Cart Item(s) Submit My Cart Total: View Cart Item(s) Login …" at bounding box center [784, 677] width 1568 height 1353
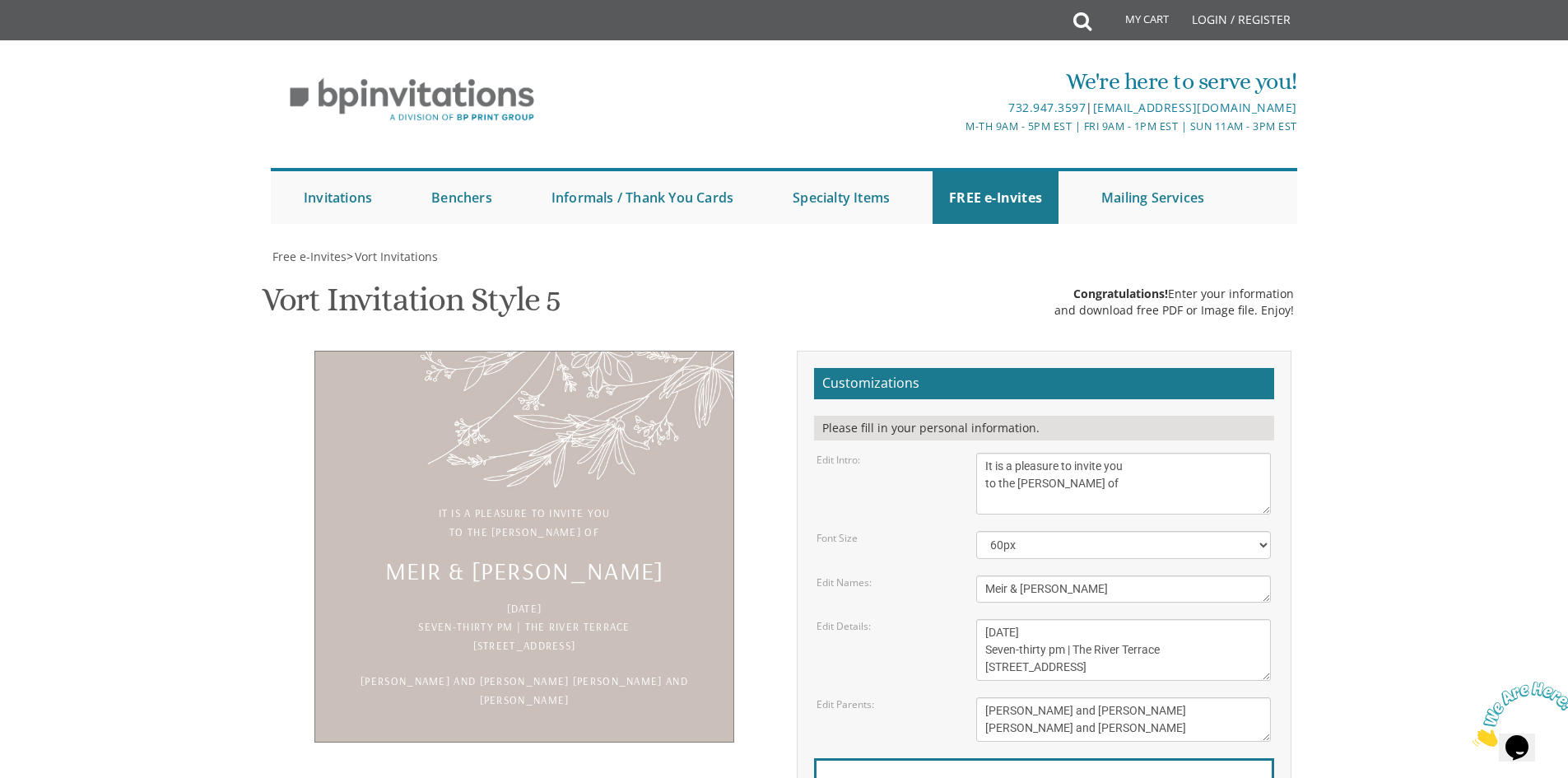
scroll to position [82, 0]
click at [1083, 575] on textarea "Meir & Devorah" at bounding box center [1124, 589] width 295 height 27
type textarea "Chaim Moshe & Chassy"
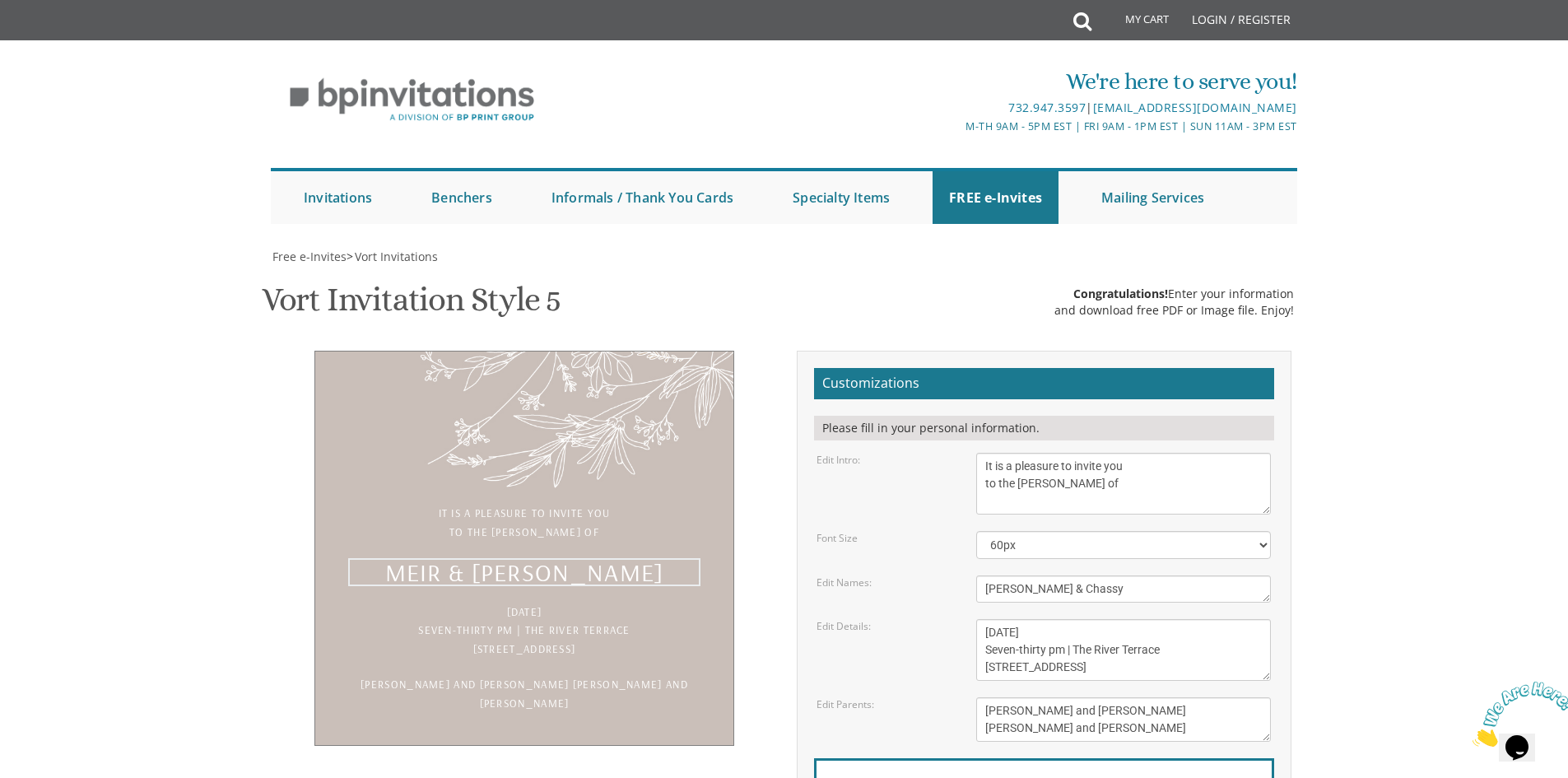
click at [1339, 406] on body "My Cart Total: View Cart Item(s) Submit My Cart Total: View Cart Item(s) Login …" at bounding box center [784, 677] width 1568 height 1353
click at [1257, 531] on select "40px 50px 60px 70px 80px" at bounding box center [1124, 544] width 295 height 28
click at [977, 531] on select "40px 50px 60px 70px 80px" at bounding box center [1124, 544] width 295 height 28
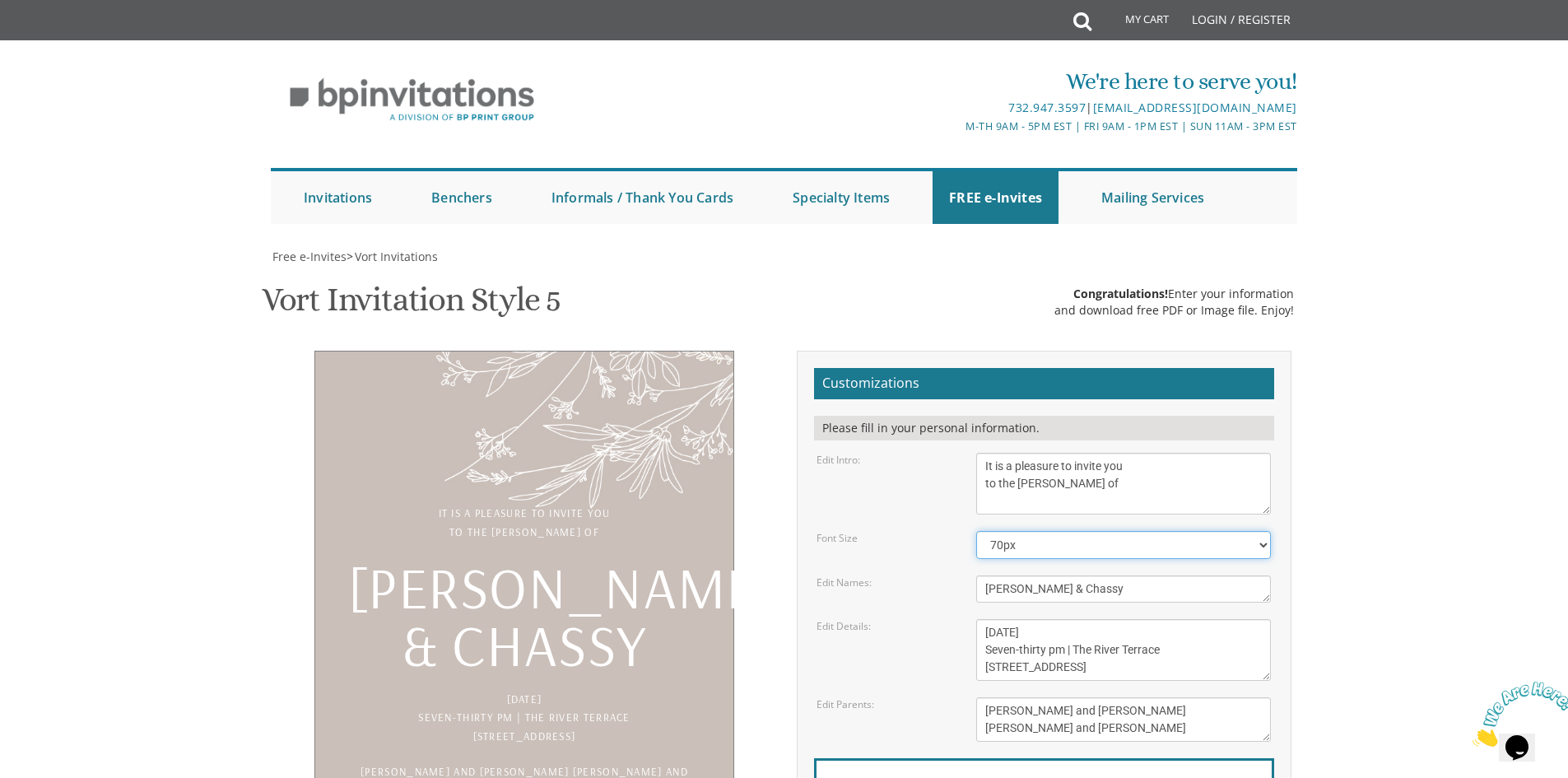
click at [1116, 531] on select "40px 50px 60px 70px 80px" at bounding box center [1124, 544] width 295 height 28
click at [977, 531] on select "40px 50px 60px 70px 80px" at bounding box center [1124, 544] width 295 height 28
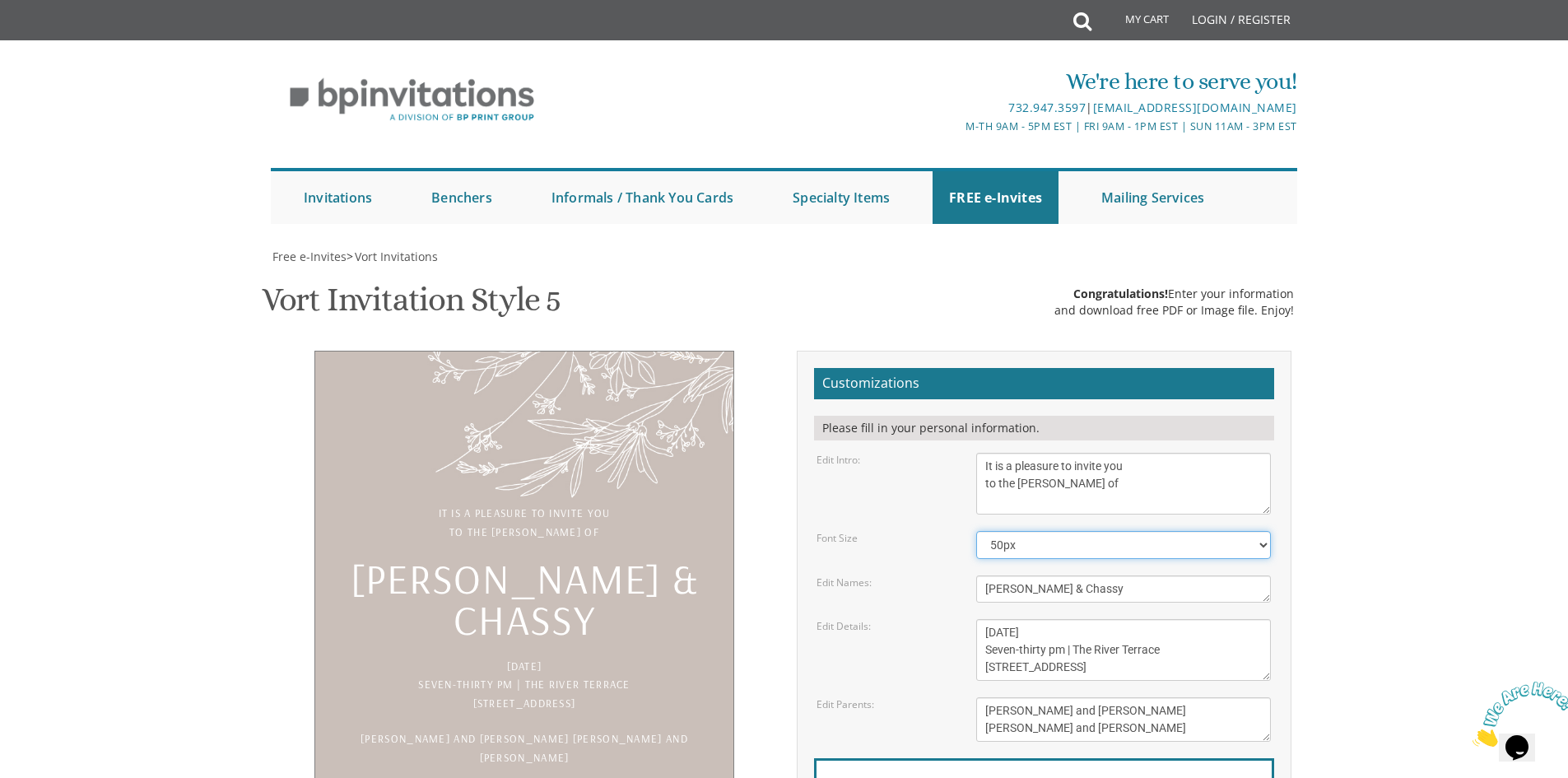
click at [1052, 531] on select "40px 50px 60px 70px 80px" at bounding box center [1124, 544] width 295 height 28
click at [977, 531] on select "40px 50px 60px 70px 80px" at bounding box center [1124, 544] width 295 height 28
click at [1034, 531] on select "40px 50px 60px 70px 80px" at bounding box center [1124, 544] width 295 height 28
click at [977, 531] on select "40px 50px 60px 70px 80px" at bounding box center [1124, 544] width 295 height 28
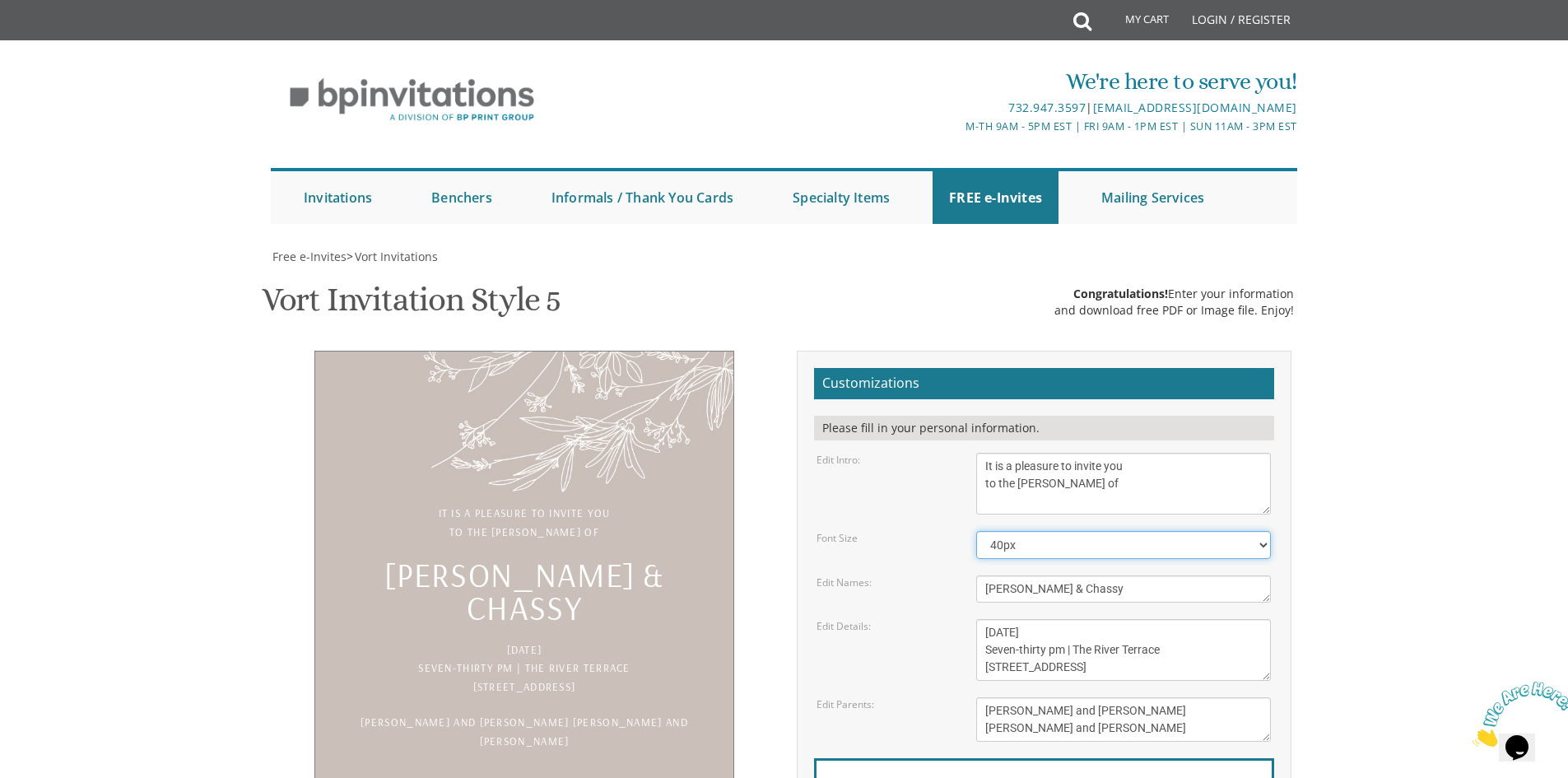
click at [1145, 531] on select "40px 50px 60px 70px 80px" at bounding box center [1124, 544] width 295 height 28
click at [977, 531] on select "40px 50px 60px 70px 80px" at bounding box center [1124, 544] width 295 height 28
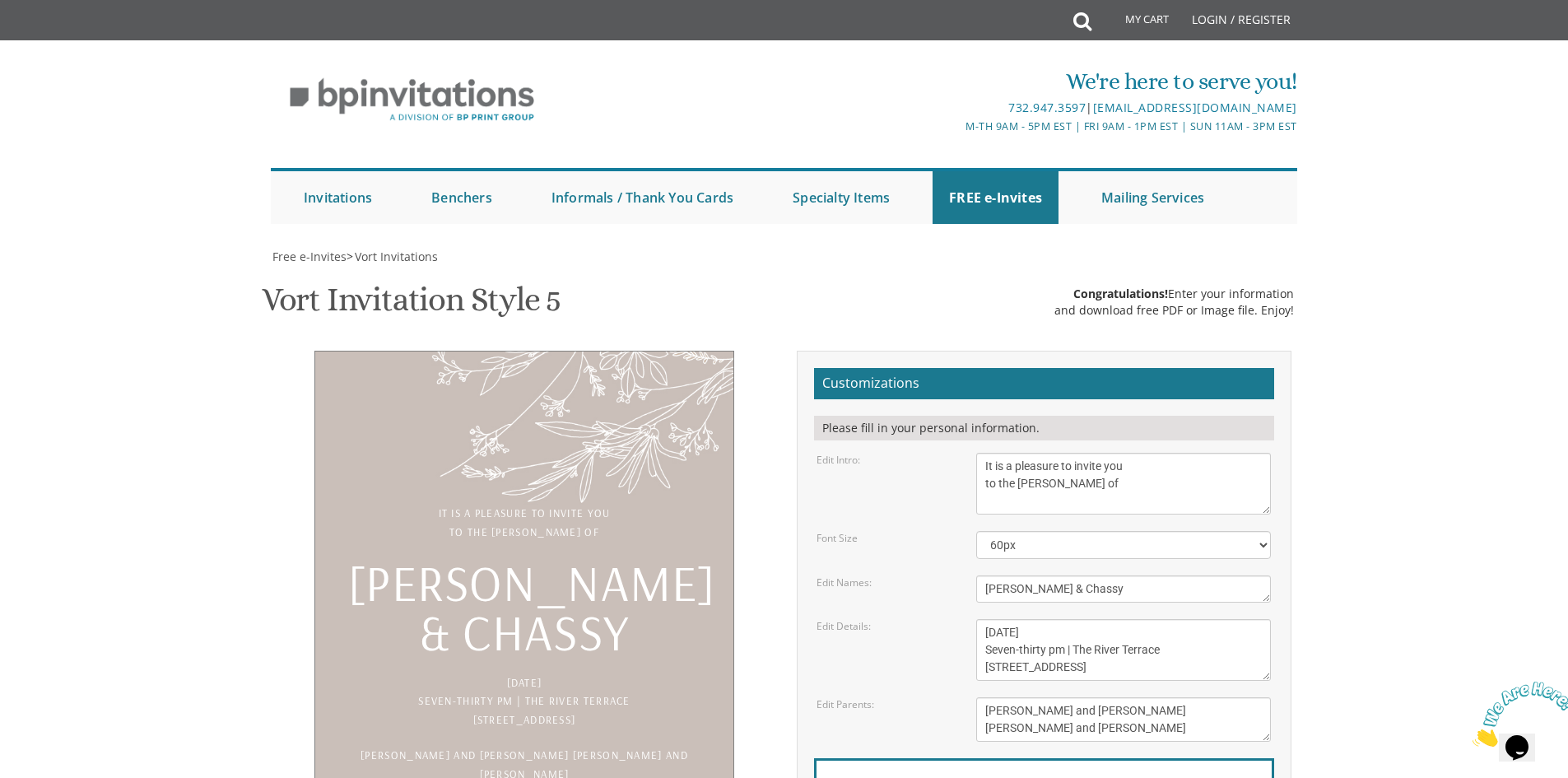
click at [1067, 396] on form "Customizations Please fill in your personal information. Edit Intro: With grati…" at bounding box center [1044, 627] width 460 height 519
click at [1070, 531] on select "40px 50px 60px 70px 80px" at bounding box center [1124, 544] width 295 height 28
select select "40px"
click at [977, 531] on select "40px 50px 60px 70px 80px" at bounding box center [1124, 544] width 295 height 28
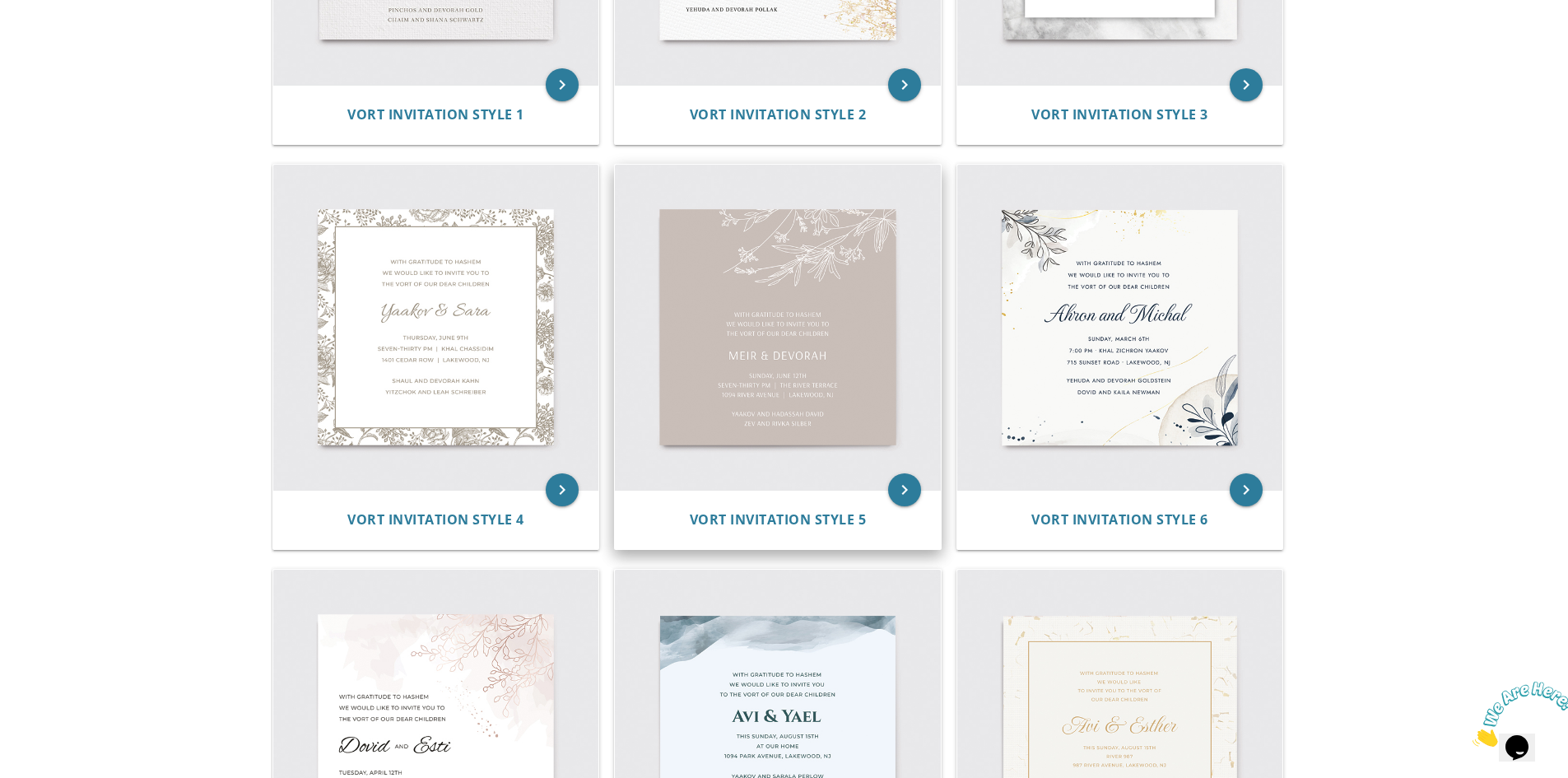
click at [802, 362] on img at bounding box center [777, 327] width 326 height 326
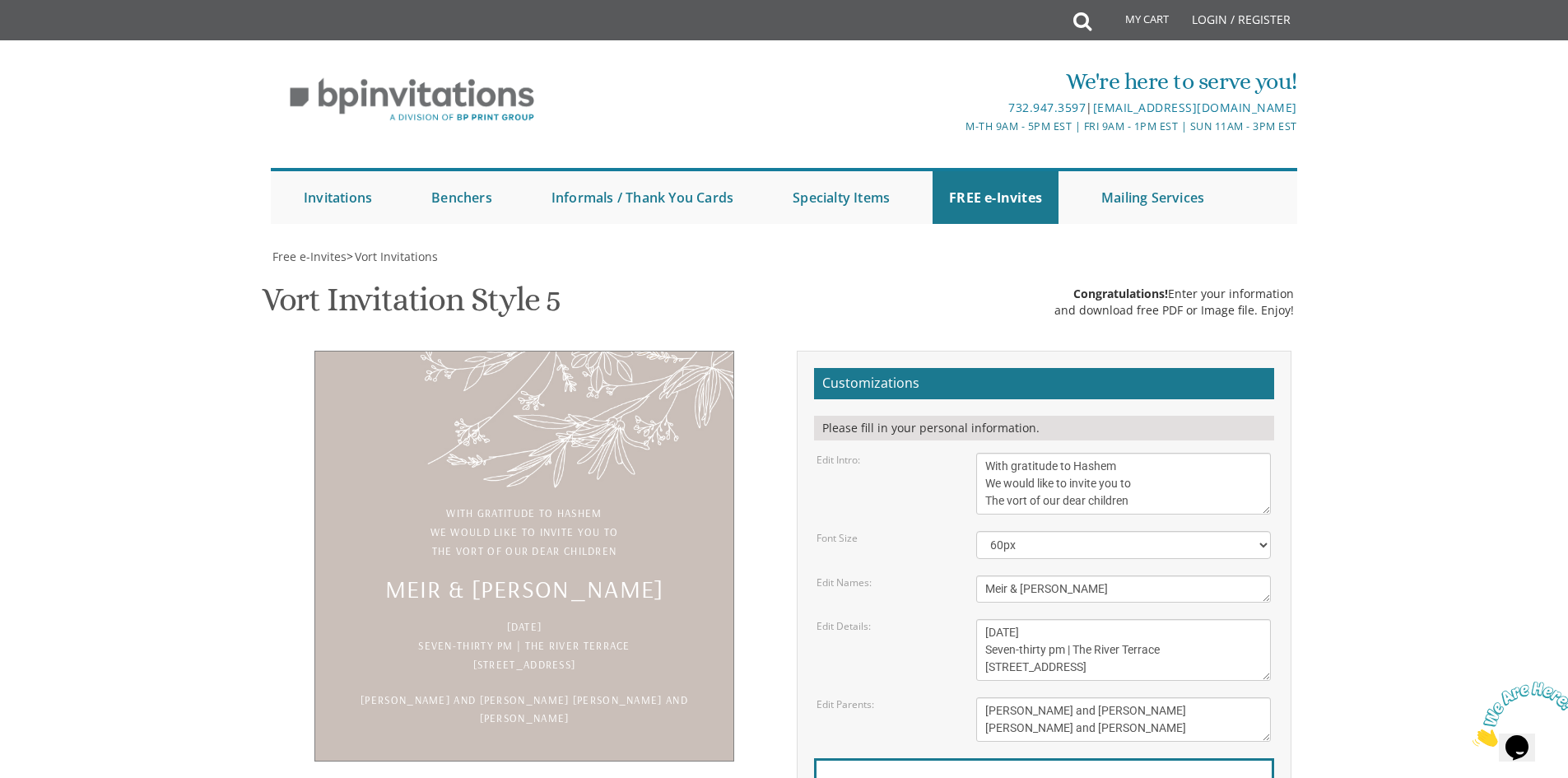
scroll to position [82, 0]
drag, startPoint x: 1132, startPoint y: 420, endPoint x: 970, endPoint y: 370, distance: 169.5
click at [970, 452] on div "With gratitude to Hashem We would like to invite you to The vort of our dear ch…" at bounding box center [1123, 483] width 319 height 62
type textarea "It is a pleasure to invite you to the [PERSON_NAME] of"
click at [1096, 575] on textarea "Meir & [PERSON_NAME]" at bounding box center [1124, 589] width 295 height 27
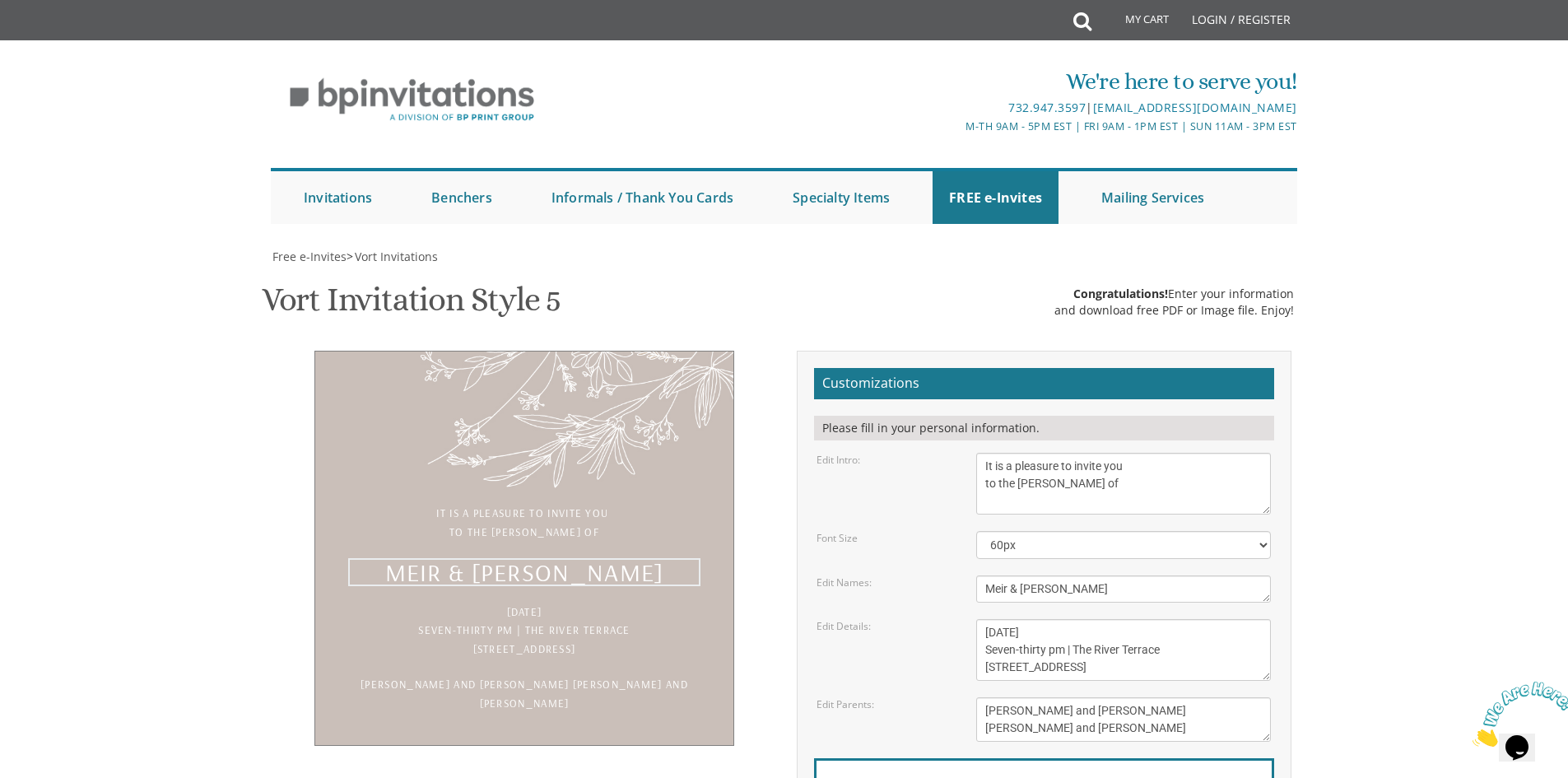
click at [1096, 575] on textarea "Meir & [PERSON_NAME]" at bounding box center [1124, 589] width 295 height 27
click at [1096, 575] on textarea "Meir & Devorah" at bounding box center [1124, 589] width 295 height 27
type textarea "Chaim Moshe & Chassy"
click at [1350, 425] on body "My Cart Total: View Cart Item(s) Submit My Cart Total: View Cart Item(s) Login …" at bounding box center [784, 677] width 1568 height 1353
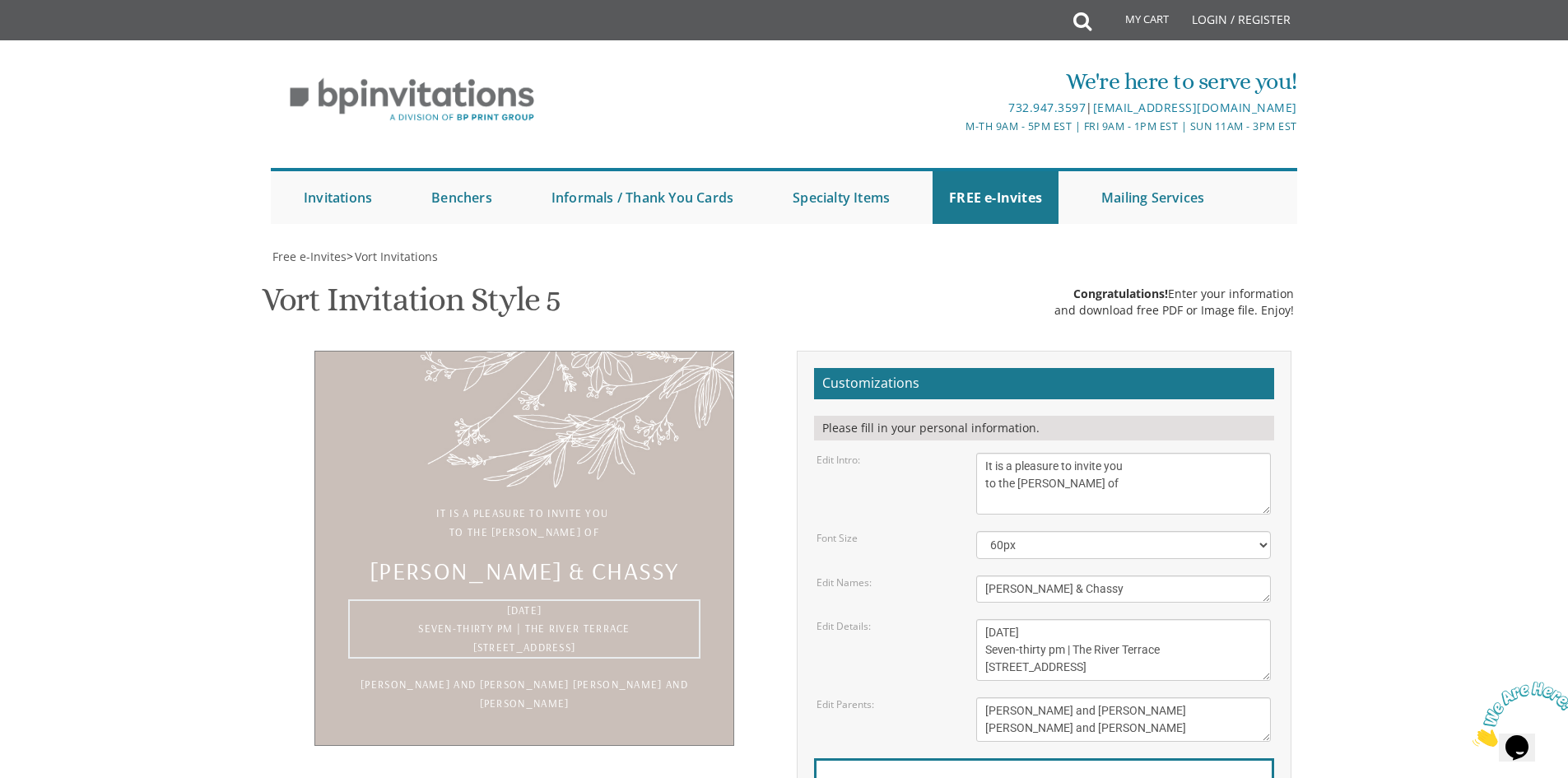
drag, startPoint x: 1067, startPoint y: 387, endPoint x: 976, endPoint y: 391, distance: 91.1
click at [976, 619] on div "Sunday, June 12 Seven-thirty pm | The River Terrace 1094 River Avenue | Lakewoo…" at bounding box center [1123, 650] width 319 height 62
drag, startPoint x: 1080, startPoint y: 399, endPoint x: 1139, endPoint y: 402, distance: 59.1
click at [1139, 619] on textarea "Sunday, June 12 Seven-thirty pm | The River Terrace 1094 River Avenue | Lakewoo…" at bounding box center [1124, 650] width 295 height 62
click at [1165, 619] on textarea "Sunday, June 12 Seven-thirty pm | The River Terrace 1094 River Avenue | Lakewoo…" at bounding box center [1124, 650] width 295 height 62
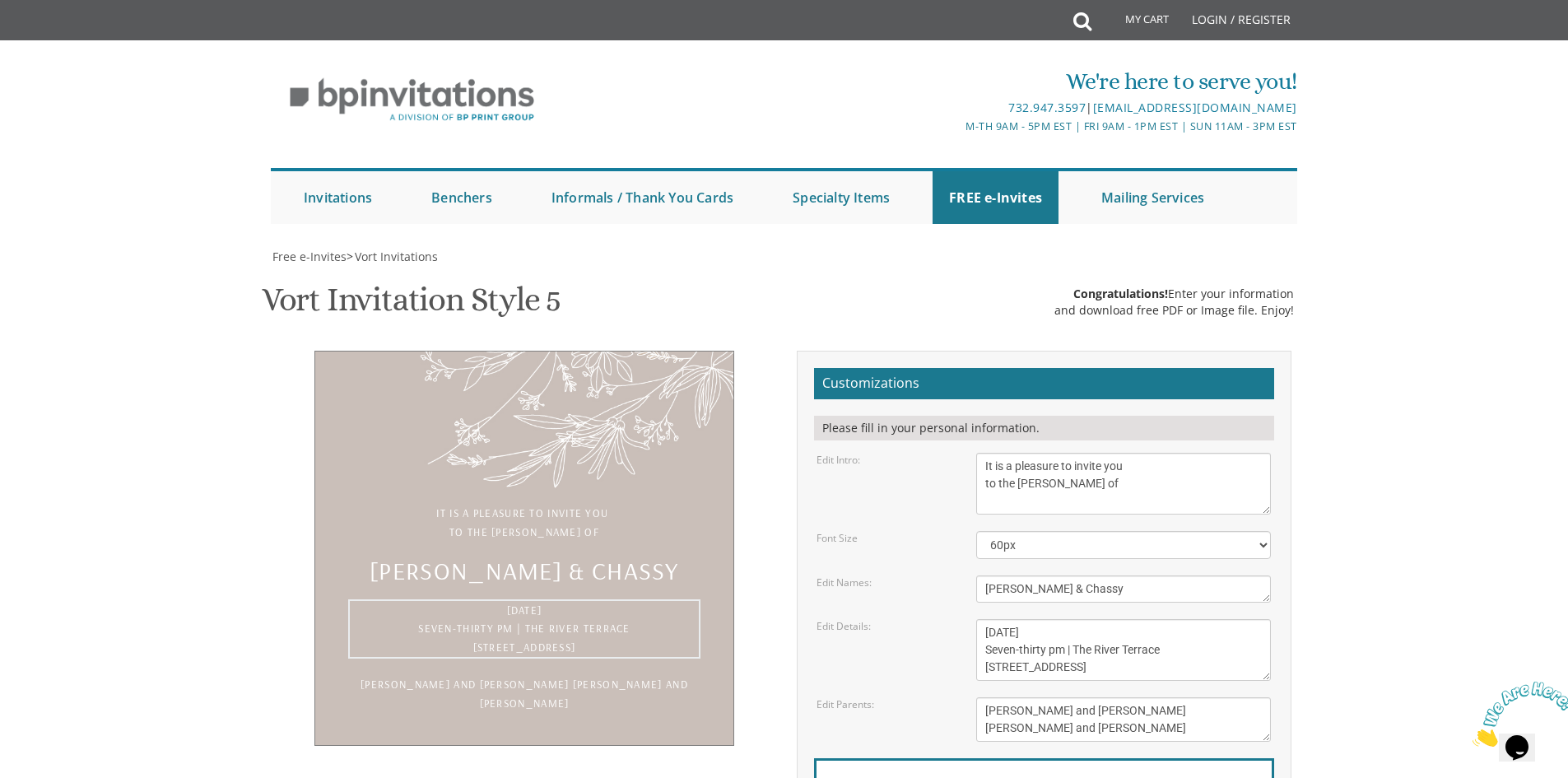
drag, startPoint x: 1160, startPoint y: 403, endPoint x: 1075, endPoint y: 402, distance: 85.0
click at [1075, 619] on textarea "Sunday, June 12 Seven-thirty pm | The River Terrace 1094 River Avenue | Lakewoo…" at bounding box center [1124, 650] width 295 height 62
drag, startPoint x: 1081, startPoint y: 419, endPoint x: 977, endPoint y: 419, distance: 104.0
click at [977, 619] on textarea "Sunday, June 12 Seven-thirty pm | The River Terrace 1094 River Avenue | Lakewoo…" at bounding box center [1124, 650] width 295 height 62
drag, startPoint x: 1152, startPoint y: 420, endPoint x: 1103, endPoint y: 420, distance: 49.0
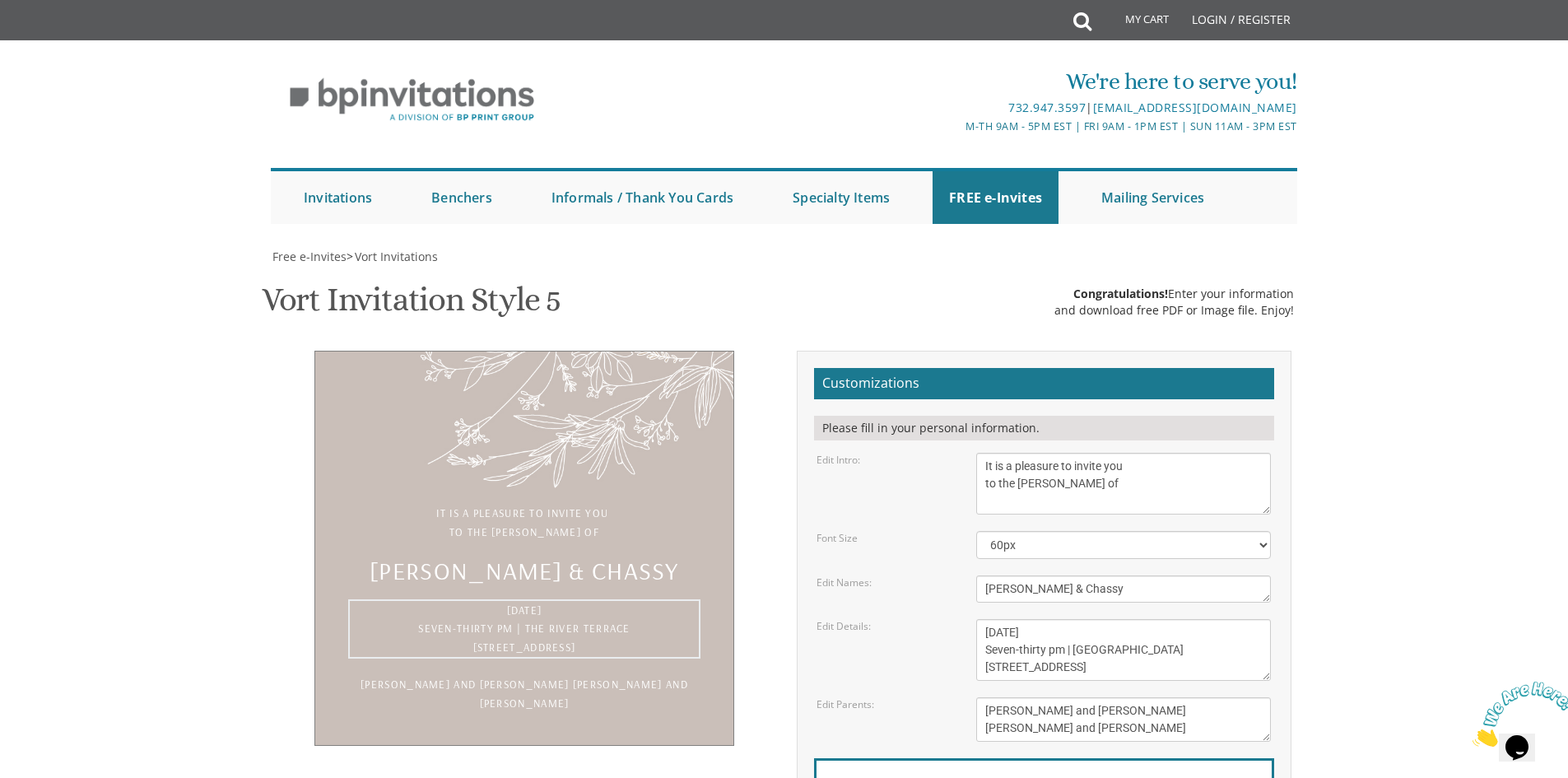
click at [1103, 619] on textarea "Sunday, June 12 Seven-thirty pm | The River Terrace 1094 River Avenue | Lakewoo…" at bounding box center [1124, 650] width 295 height 62
click at [1366, 400] on body "My Cart Total: View Cart Item(s) Submit My Cart Total: View Cart Item(s) Login …" at bounding box center [784, 677] width 1568 height 1353
click at [1167, 619] on textarea "Sunday, June 12 Seven-thirty pm | The River Terrace 1094 River Avenue | Lakewoo…" at bounding box center [1124, 650] width 295 height 62
type textarea "Monday, October 20th Seven-thirty pm | Kalamata Cafe 21 S Hope Chapel Rd | Jack…"
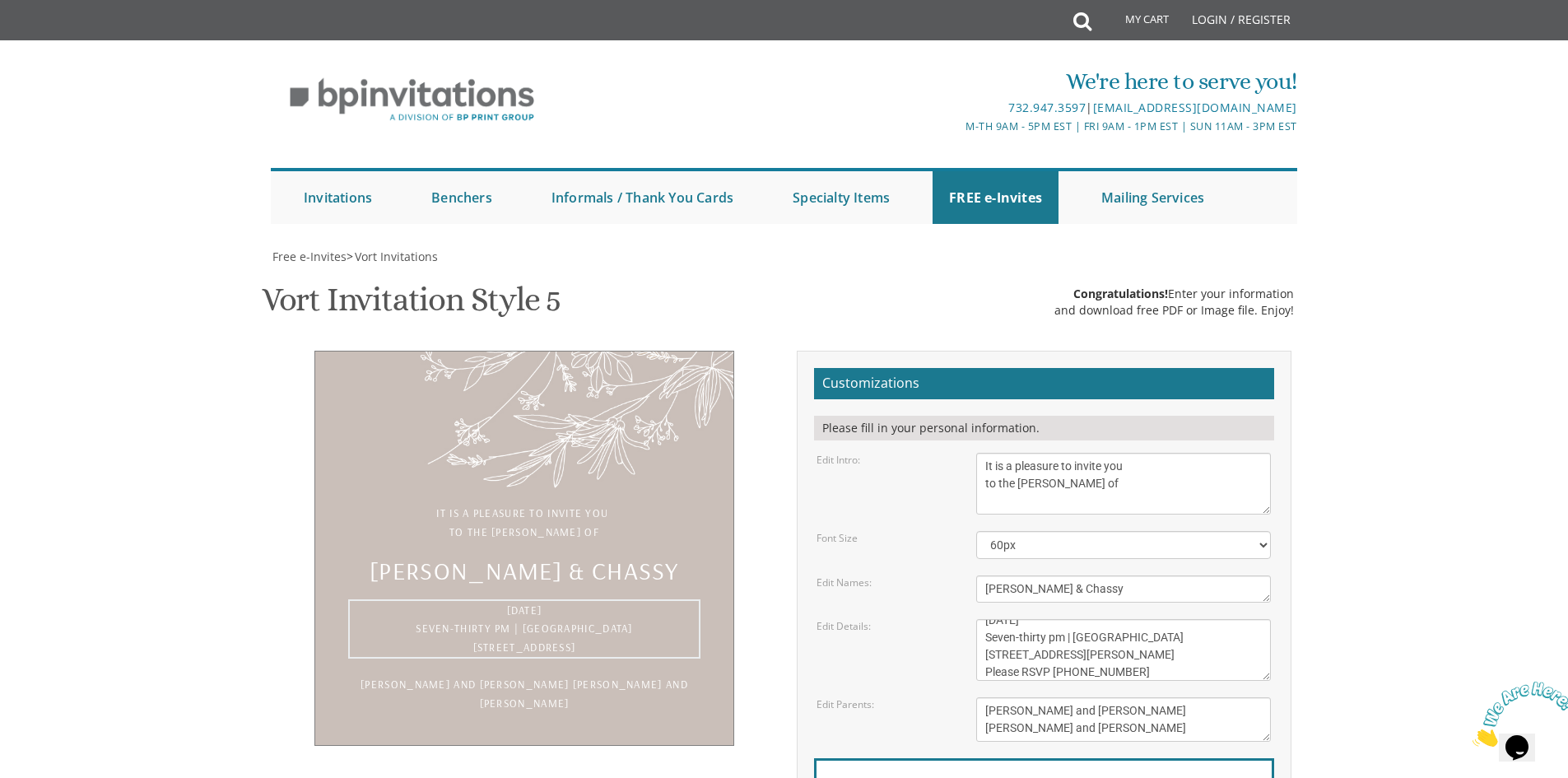
click at [1086, 697] on textarea "Yaakov and Hadassah David Zev and Rivka Silber" at bounding box center [1124, 719] width 295 height 44
click at [1090, 697] on textarea "Yaakov and Hadassah David Zev and Rivka Silber" at bounding box center [1124, 719] width 295 height 44
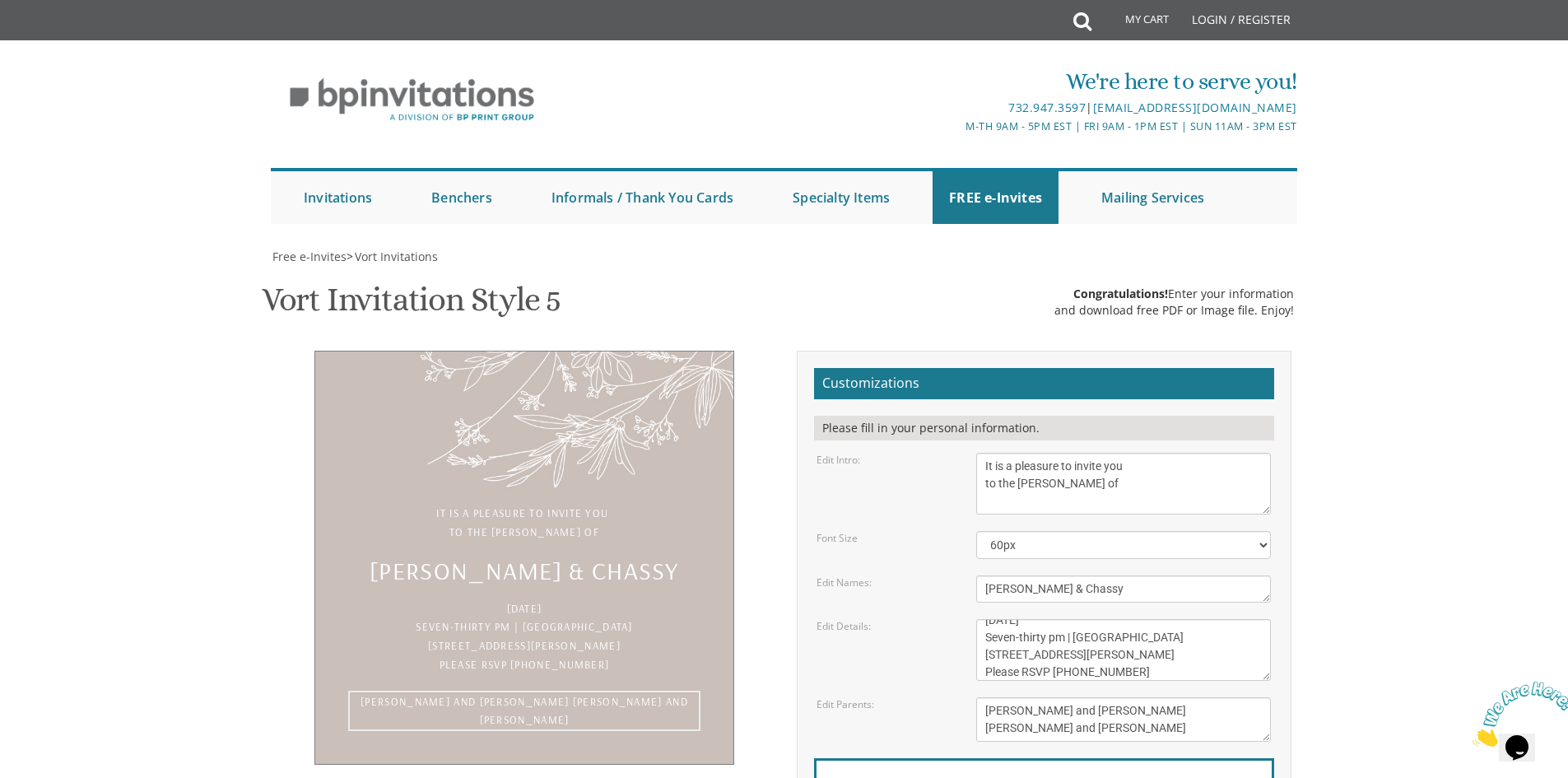
click at [1107, 697] on textarea "Yaakov and Hadassah David Zev and Rivka Silber" at bounding box center [1124, 719] width 295 height 44
drag, startPoint x: 1022, startPoint y: 474, endPoint x: 958, endPoint y: 455, distance: 66.8
click at [958, 697] on div "Edit Parents: Yaakov and Hadassah David Zev and Rivka Silber" at bounding box center [1044, 719] width 479 height 44
type textarea "Surki Lieberman and Family"
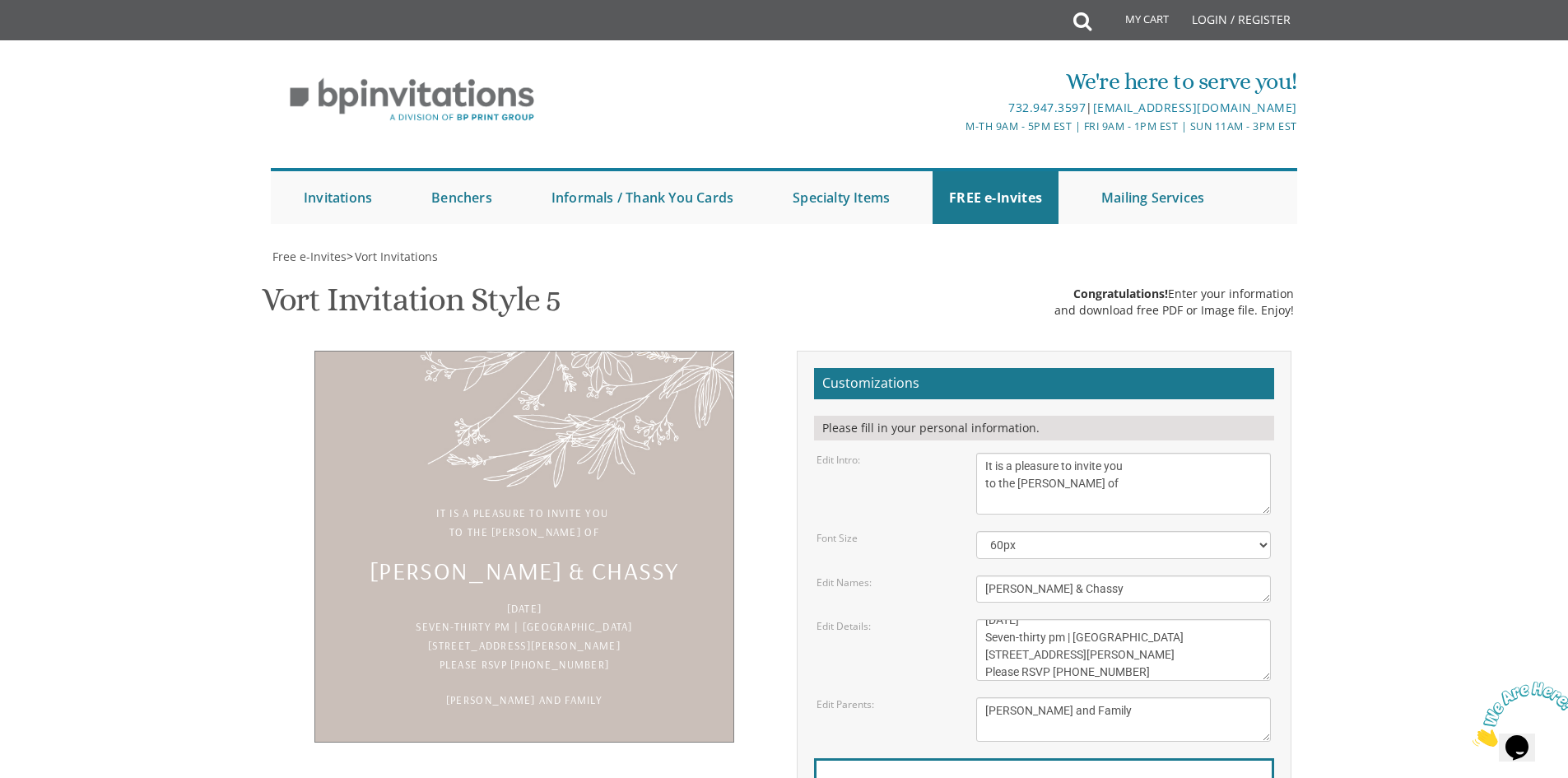
click at [1006, 758] on div "Email Address*" at bounding box center [1044, 791] width 460 height 66
click at [930, 758] on div "Email Address*" at bounding box center [1044, 791] width 460 height 66
click at [883, 777] on label "Email Address*" at bounding box center [868, 787] width 86 height 18
type input "faigarocheln@gmail.com"
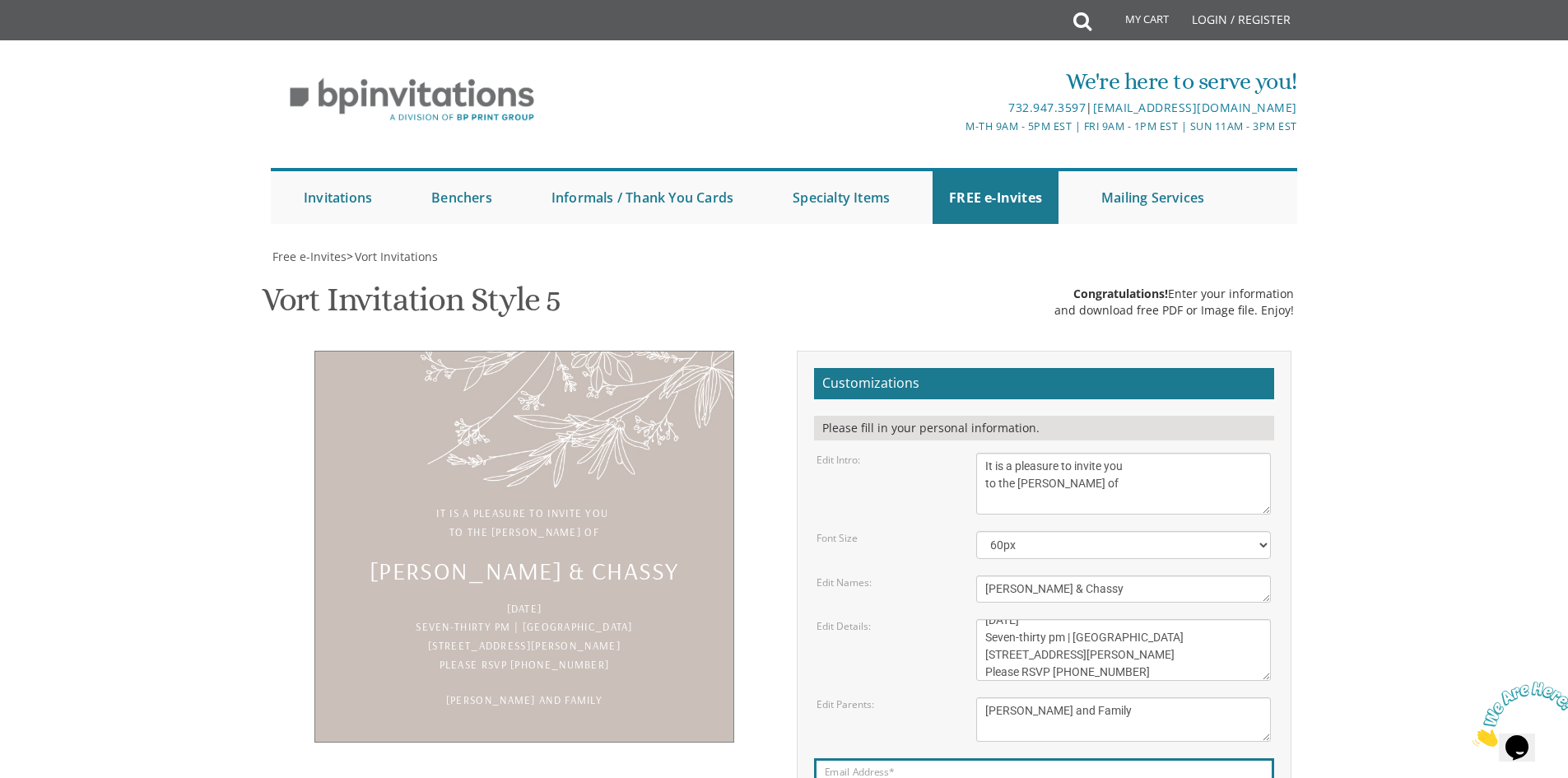
click at [1340, 372] on body "My Cart Total: View Cart Item(s) Submit My Cart Total: View Cart Item(s) Login …" at bounding box center [784, 677] width 1568 height 1353
click at [1406, 301] on body "My Cart Total: View Cart Item(s) Submit My Cart Total: View Cart Item(s) Login …" at bounding box center [784, 677] width 1568 height 1353
